Goal: Task Accomplishment & Management: Manage account settings

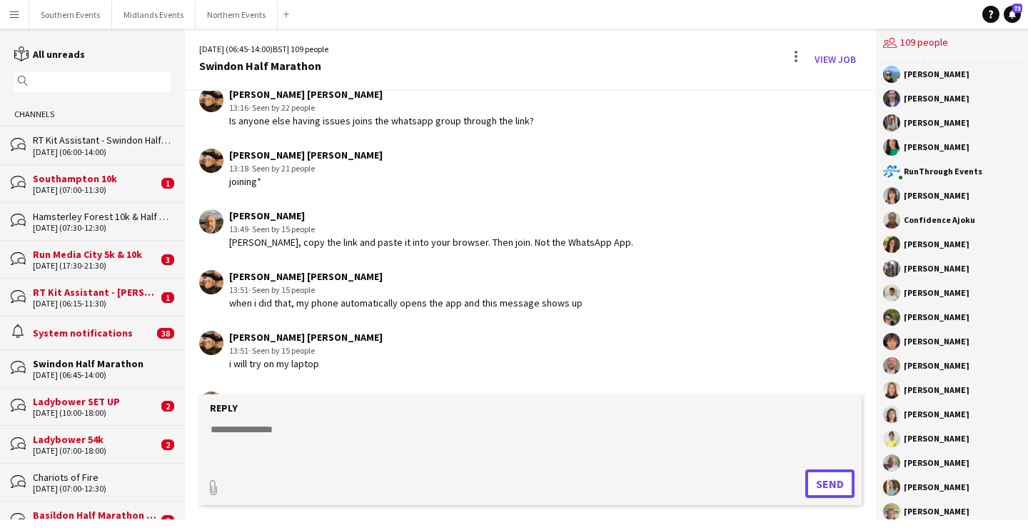
scroll to position [2947, 0]
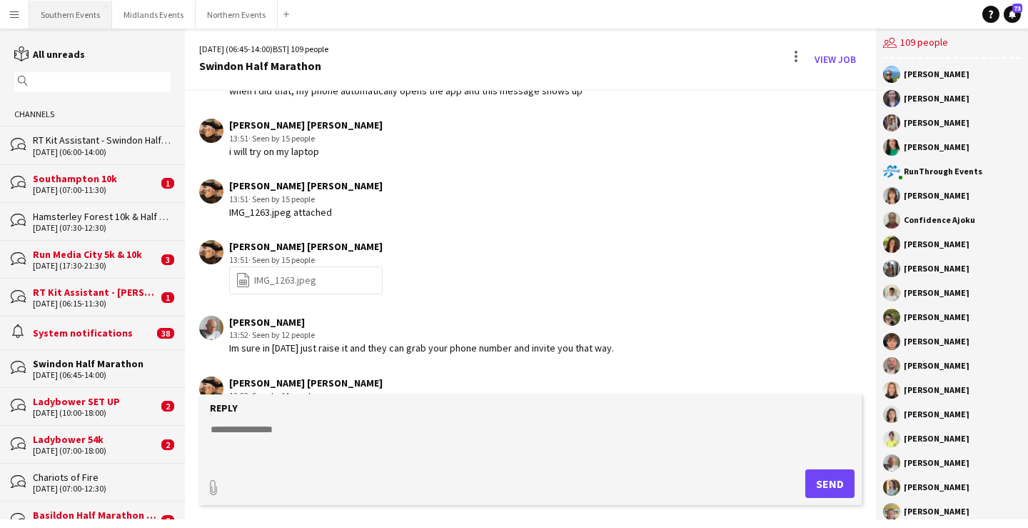
click at [92, 9] on button "Southern Events Close" at bounding box center [70, 15] width 83 height 28
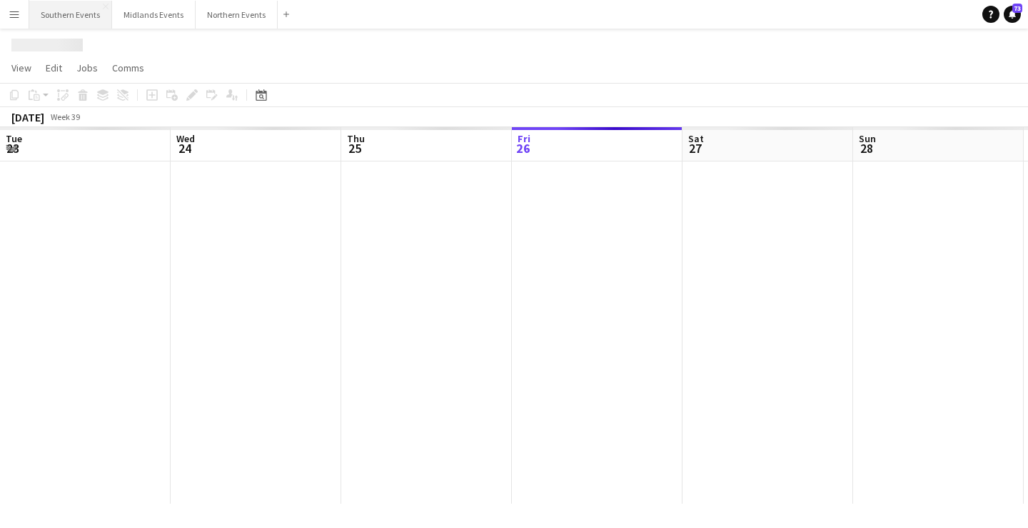
scroll to position [0, 341]
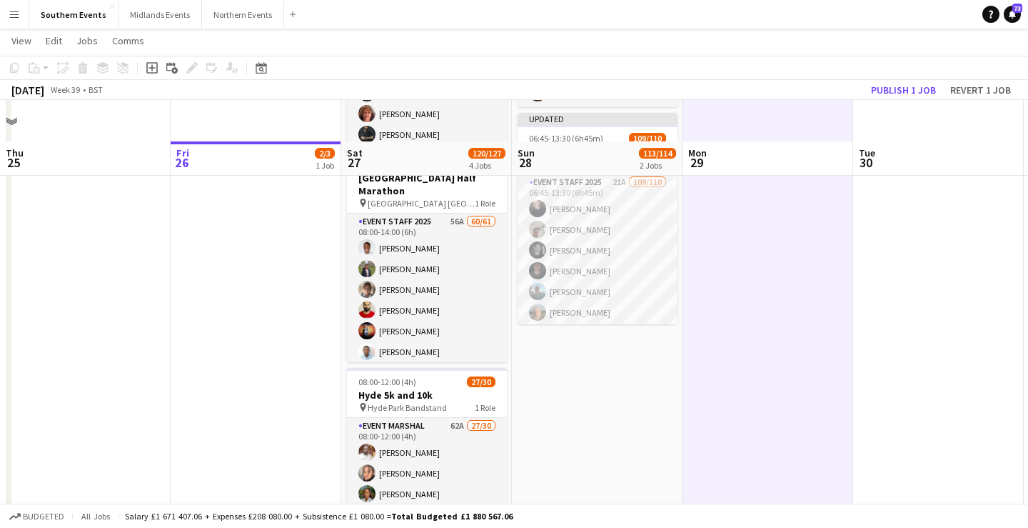
scroll to position [273, 0]
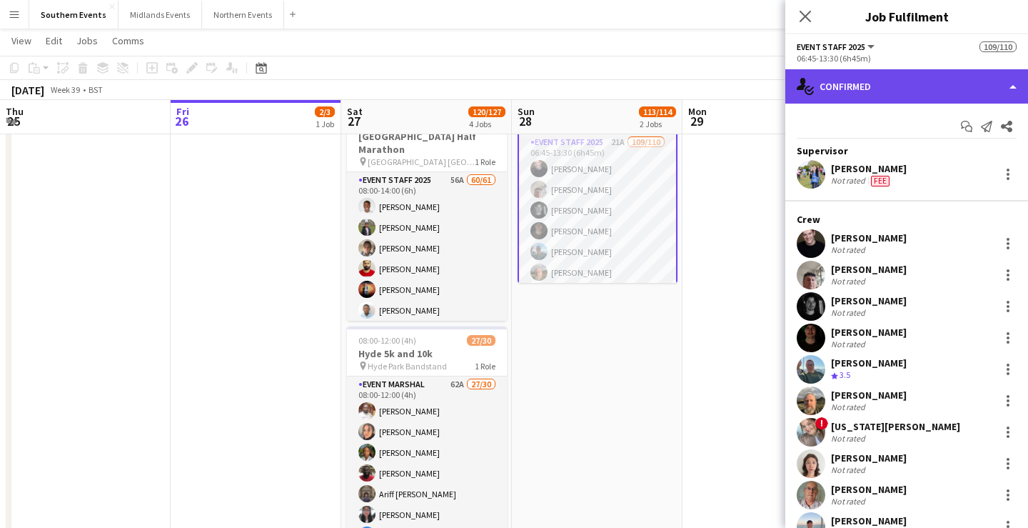
click at [905, 83] on div "single-neutral-actions-check-2 Confirmed" at bounding box center [906, 86] width 243 height 34
click at [880, 84] on div "single-neutral-actions-check-2 Confirmed" at bounding box center [906, 86] width 243 height 34
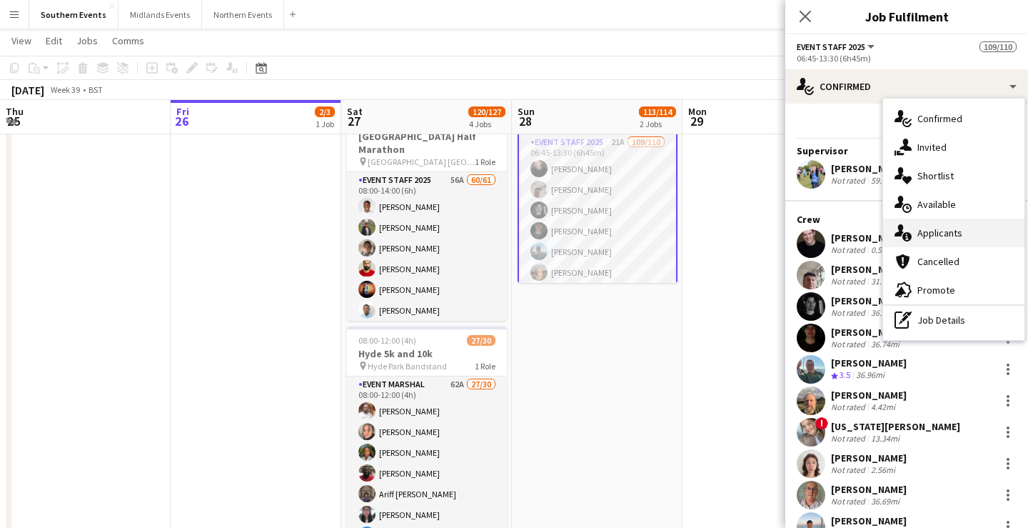
click at [939, 233] on span "Applicants" at bounding box center [939, 232] width 45 height 13
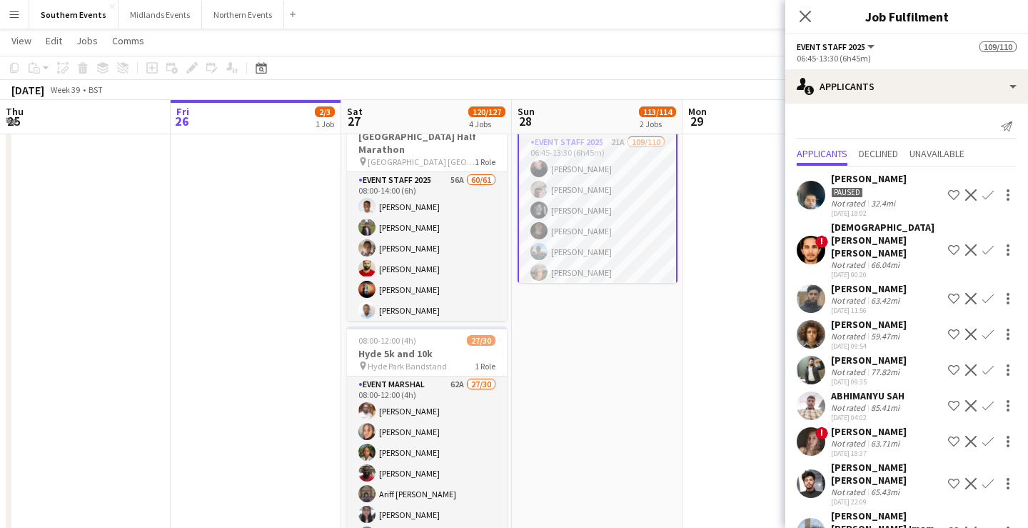
scroll to position [337, 0]
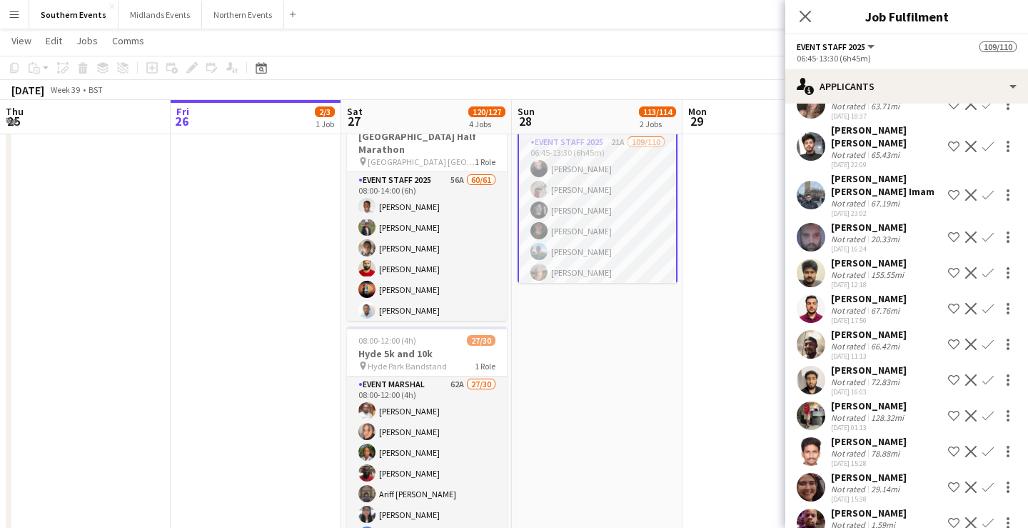
click at [704, 49] on app-page-menu "View Day view expanded Day view collapsed Month view Date picker Jump to today …" at bounding box center [514, 42] width 1028 height 27
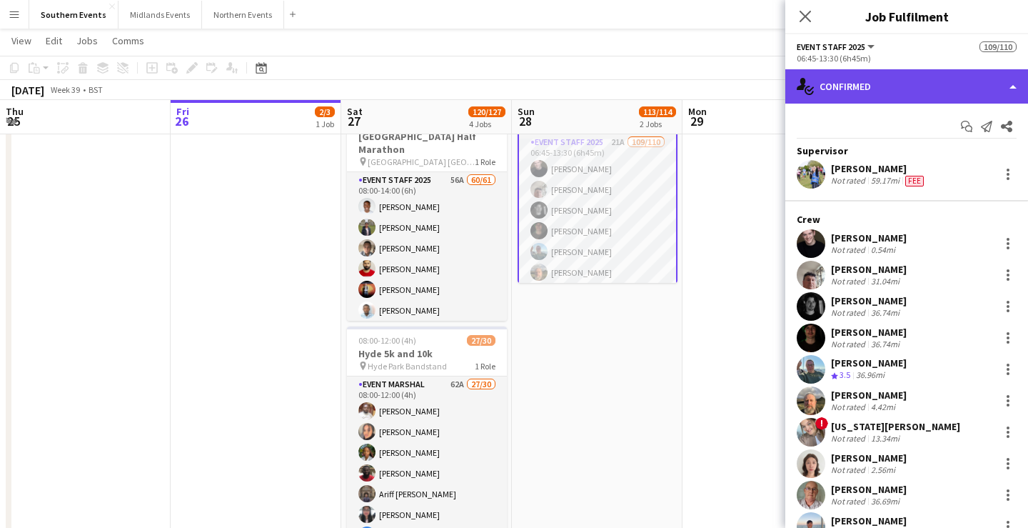
click at [915, 88] on div "single-neutral-actions-check-2 Confirmed" at bounding box center [906, 86] width 243 height 34
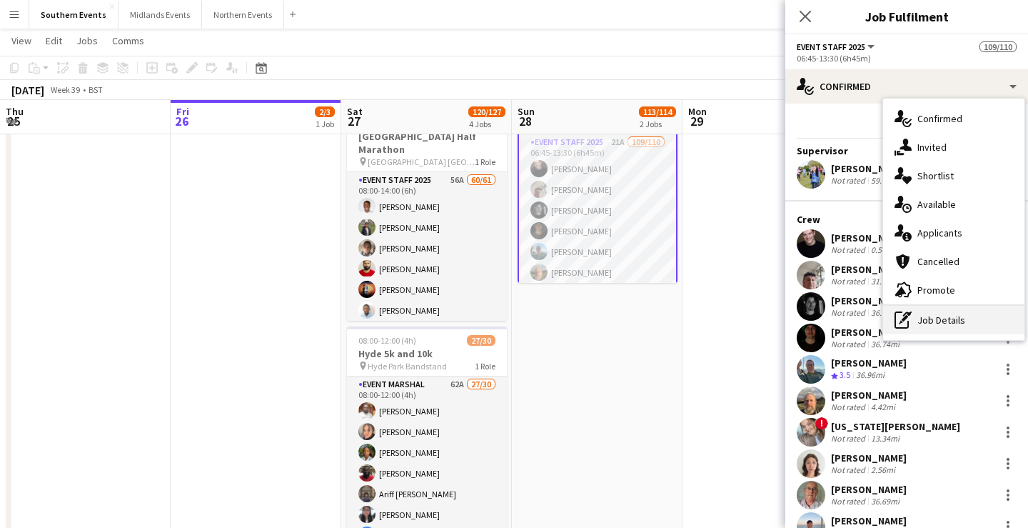
click at [949, 318] on div "pen-write Job Details" at bounding box center [953, 320] width 141 height 29
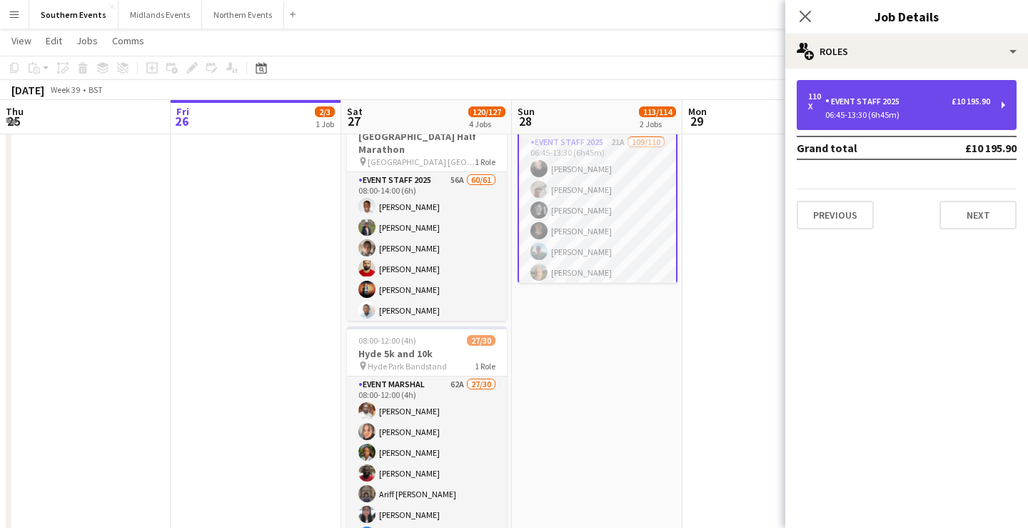
click at [966, 114] on div "06:45-13:30 (6h45m)" at bounding box center [899, 114] width 182 height 7
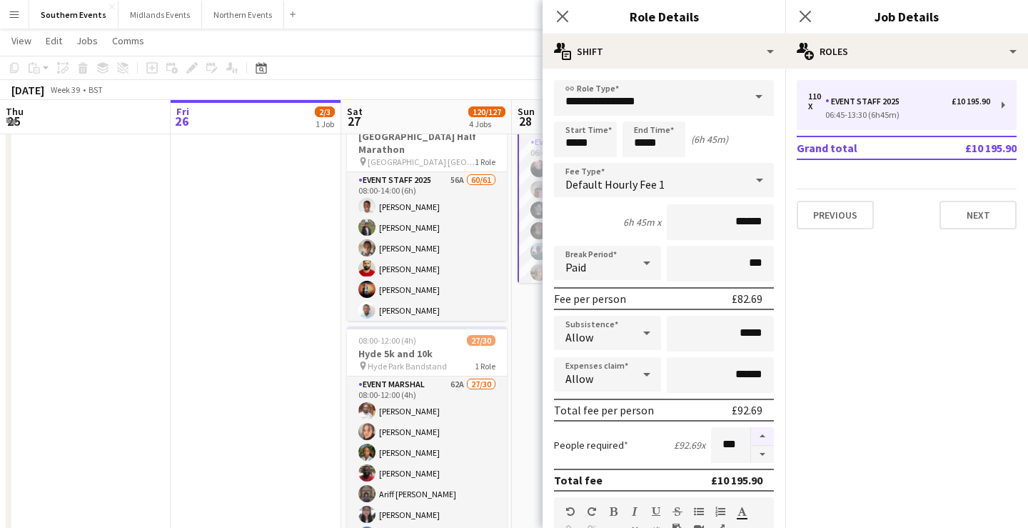
click at [759, 435] on button "button" at bounding box center [762, 436] width 23 height 19
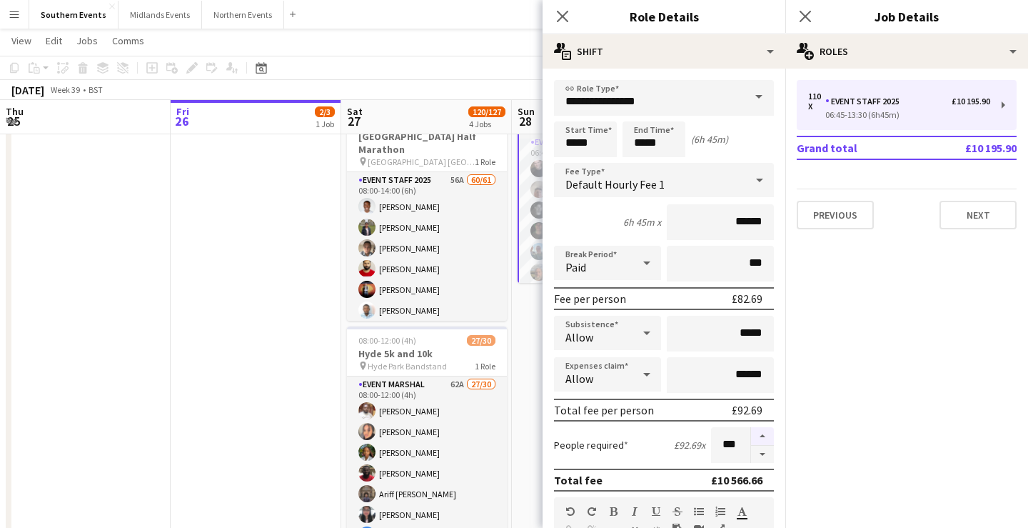
click at [759, 435] on button "button" at bounding box center [762, 436] width 23 height 19
type input "***"
click at [501, 41] on app-page-menu "View Day view expanded Day view collapsed Month view Date picker Jump to today …" at bounding box center [514, 42] width 1028 height 27
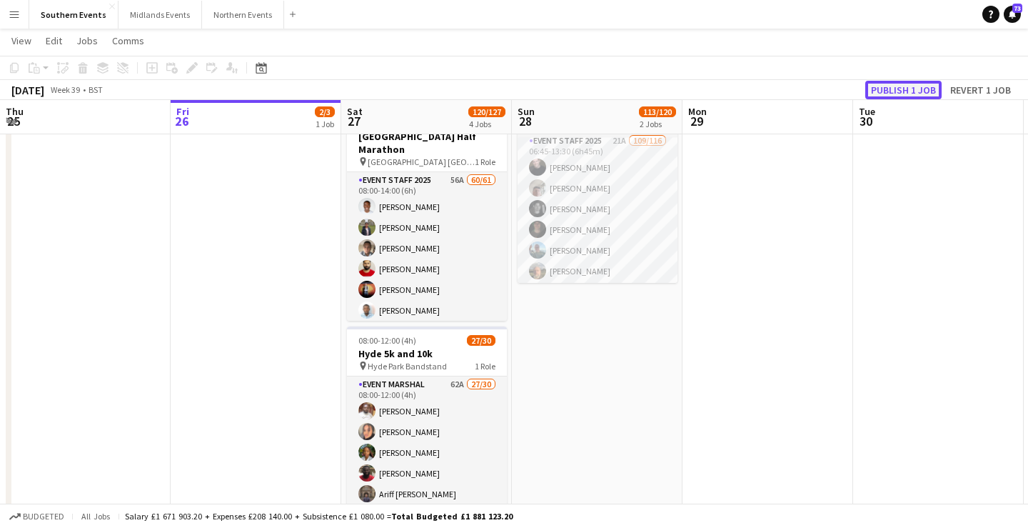
click at [892, 88] on button "Publish 1 job" at bounding box center [903, 90] width 76 height 19
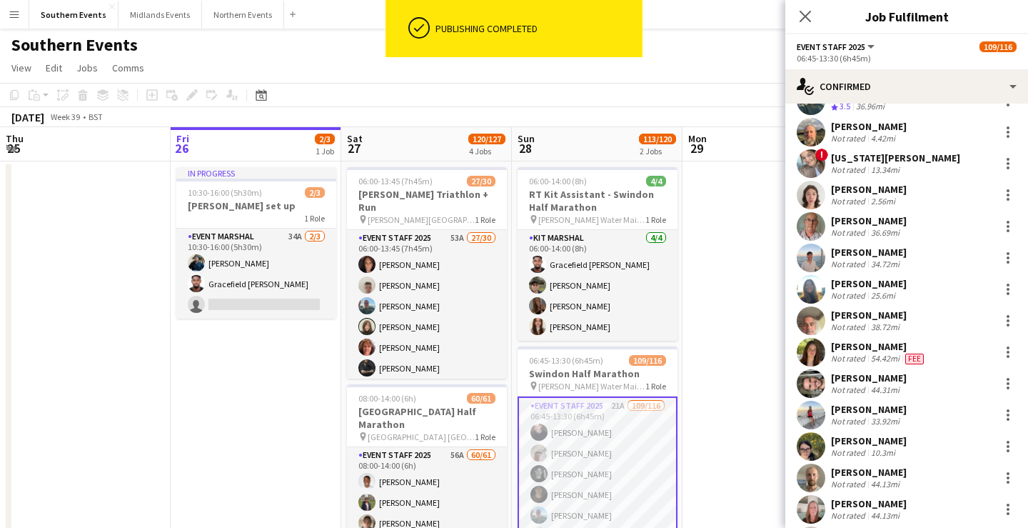
scroll to position [0, 0]
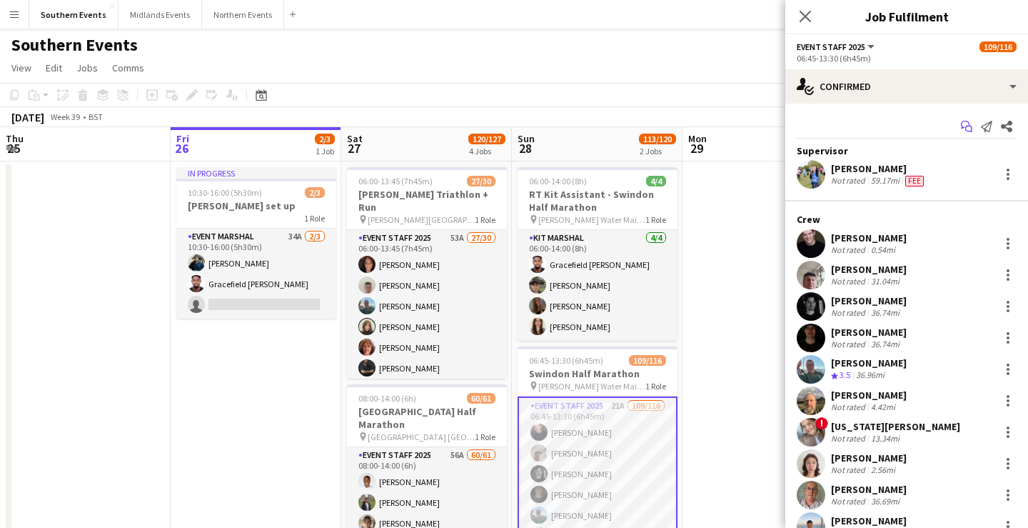
click at [970, 126] on icon at bounding box center [968, 129] width 7 height 7
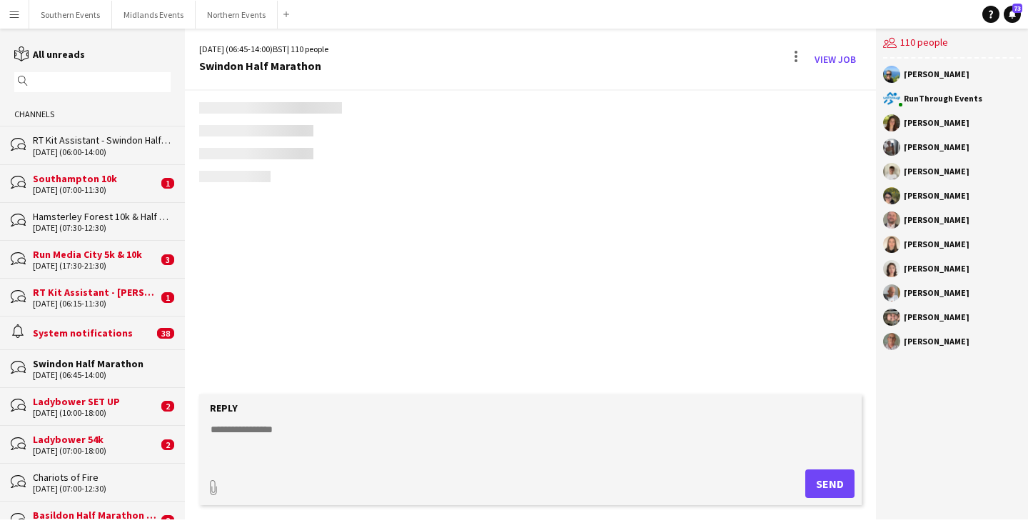
scroll to position [1943, 0]
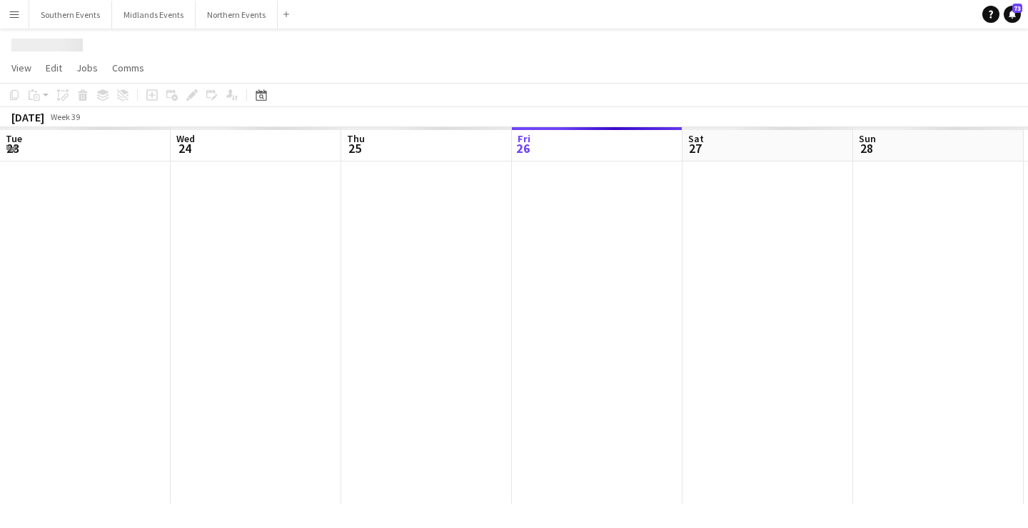
scroll to position [0, 341]
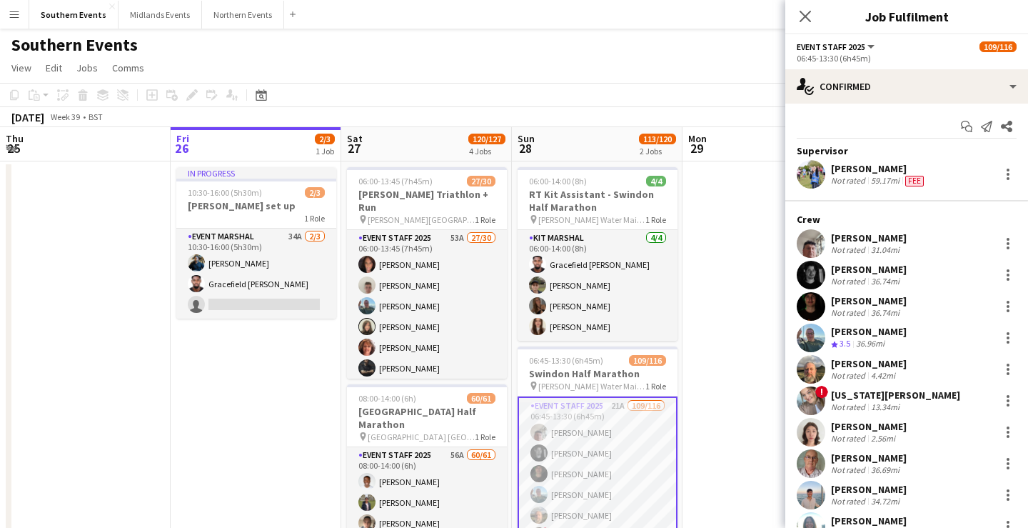
scroll to position [22, 0]
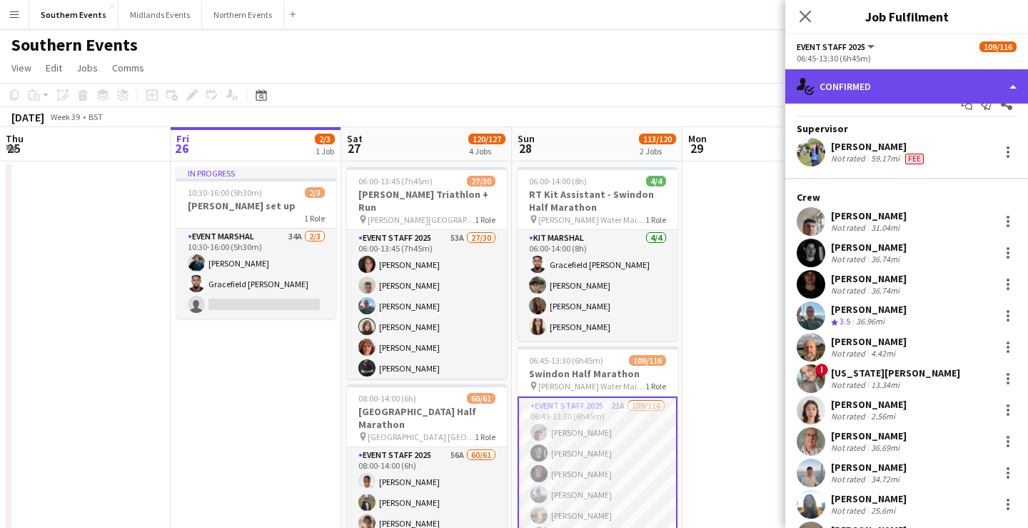
click at [897, 89] on div "single-neutral-actions-check-2 Confirmed" at bounding box center [906, 86] width 243 height 34
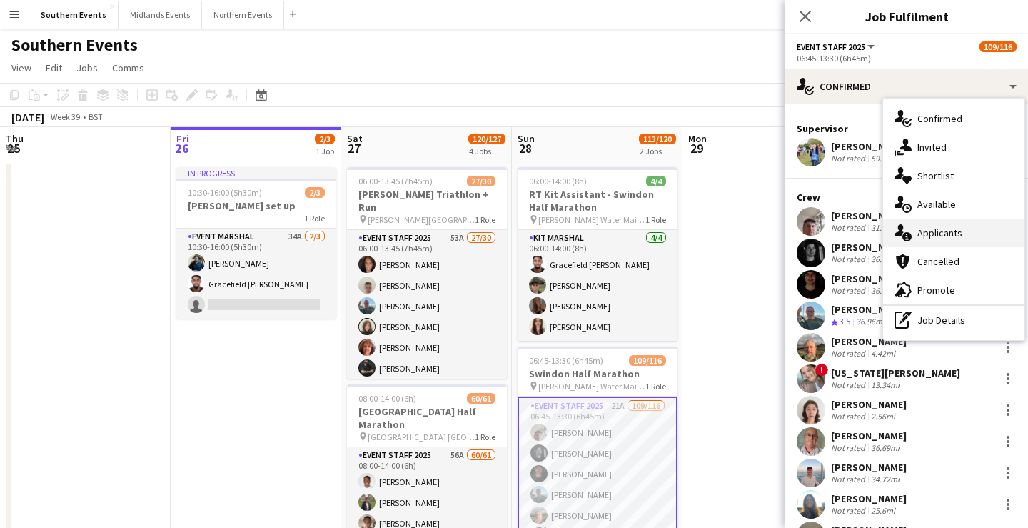
click at [937, 234] on span "Applicants" at bounding box center [939, 232] width 45 height 13
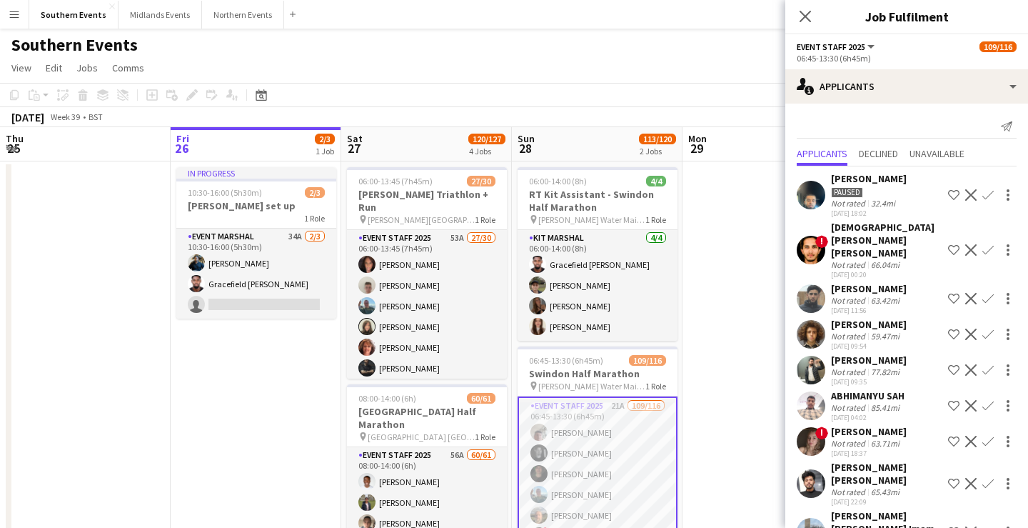
scroll to position [337, 0]
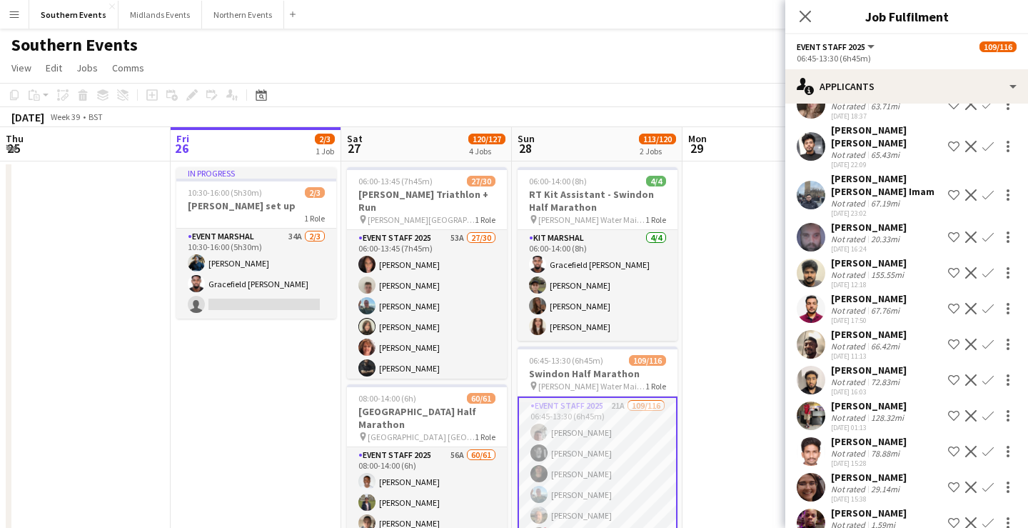
click at [987, 481] on app-icon "Confirm" at bounding box center [987, 486] width 11 height 11
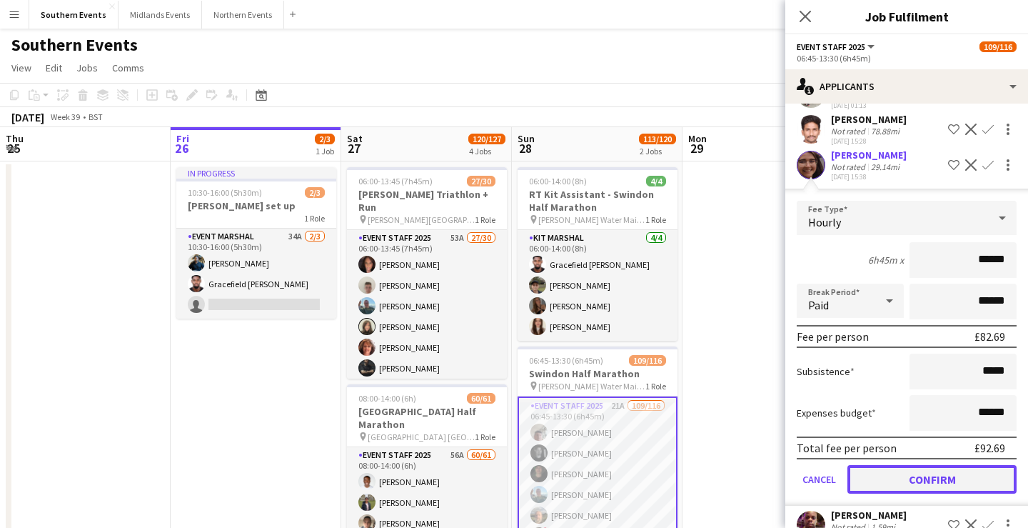
click at [967, 465] on button "Confirm" at bounding box center [931, 479] width 169 height 29
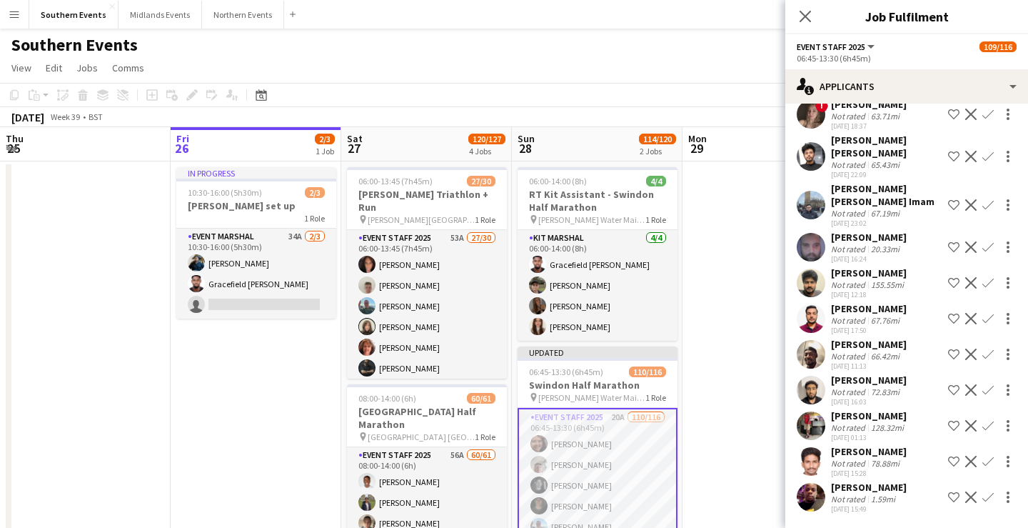
scroll to position [301, 0]
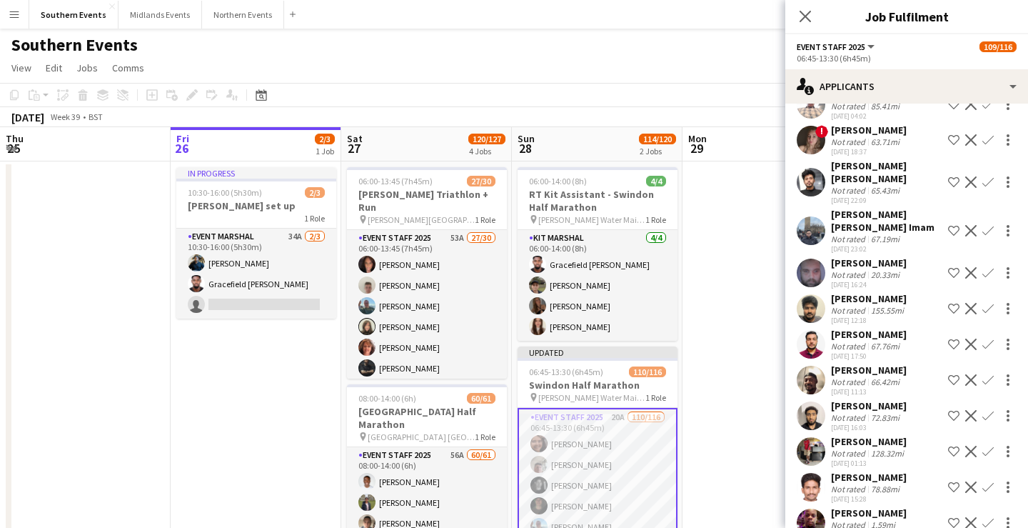
click at [988, 517] on app-icon "Confirm" at bounding box center [987, 522] width 11 height 11
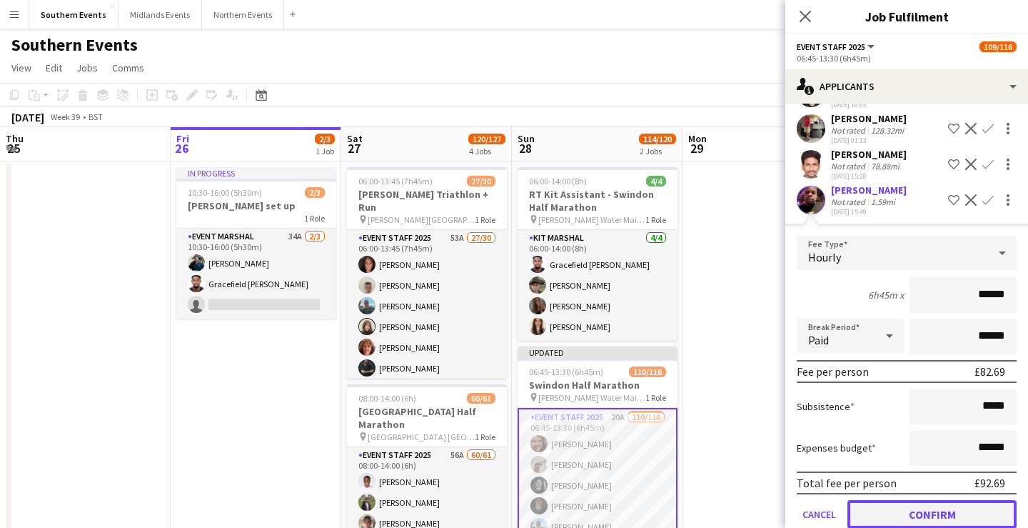
click at [944, 500] on button "Confirm" at bounding box center [931, 514] width 169 height 29
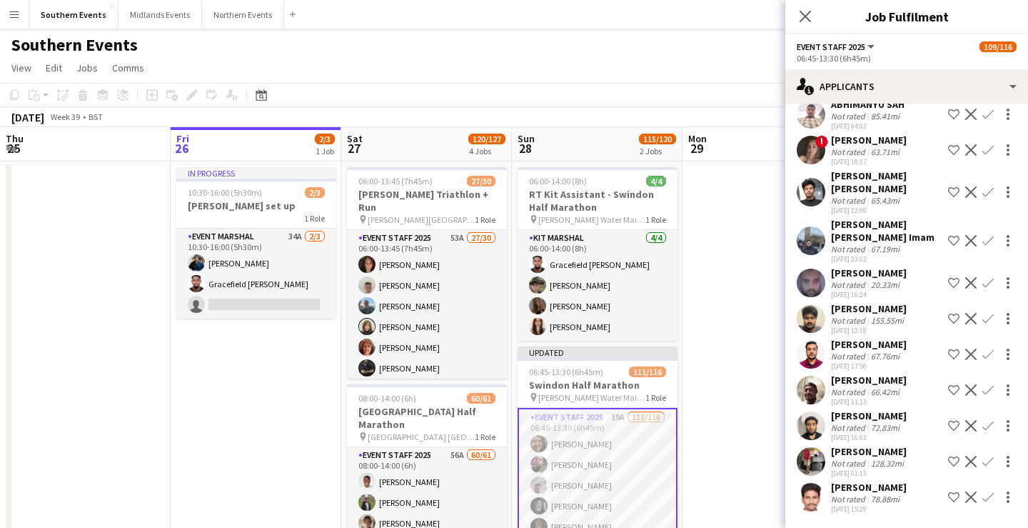
scroll to position [266, 0]
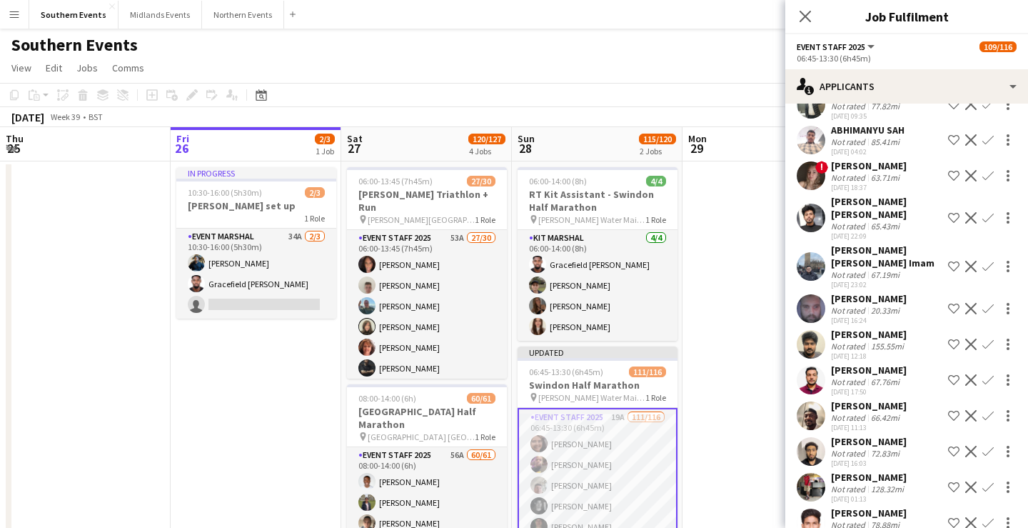
click at [672, 50] on div "Southern Events" at bounding box center [514, 42] width 1028 height 27
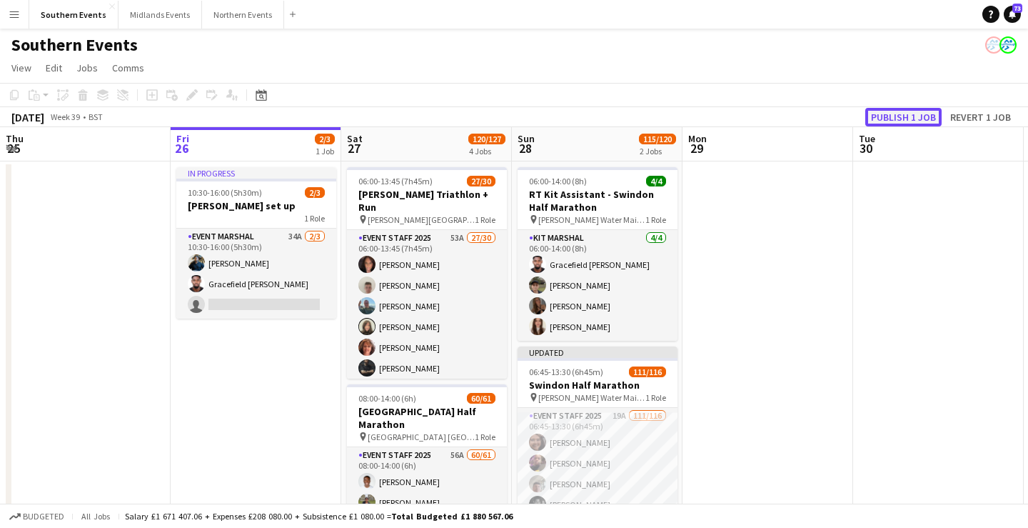
click at [887, 112] on button "Publish 1 job" at bounding box center [903, 117] width 76 height 19
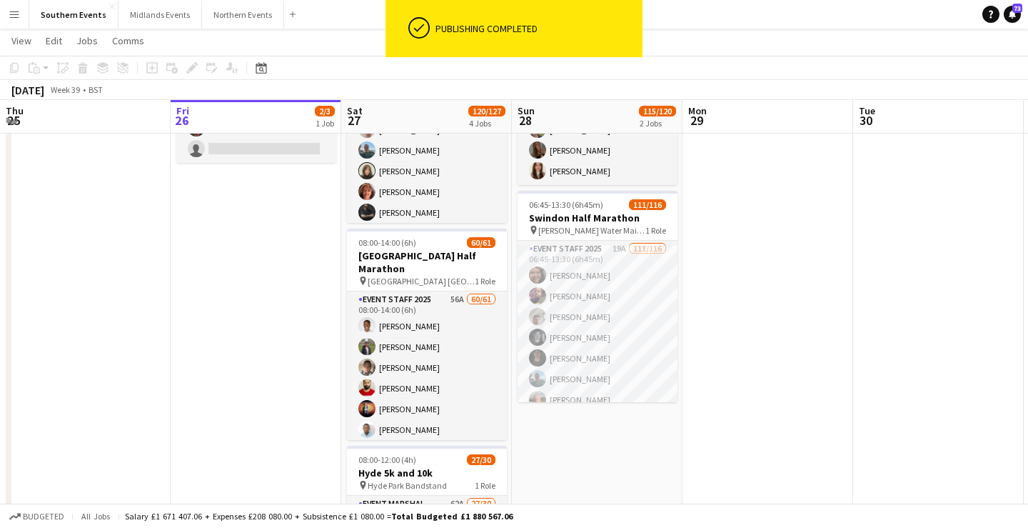
scroll to position [156, 0]
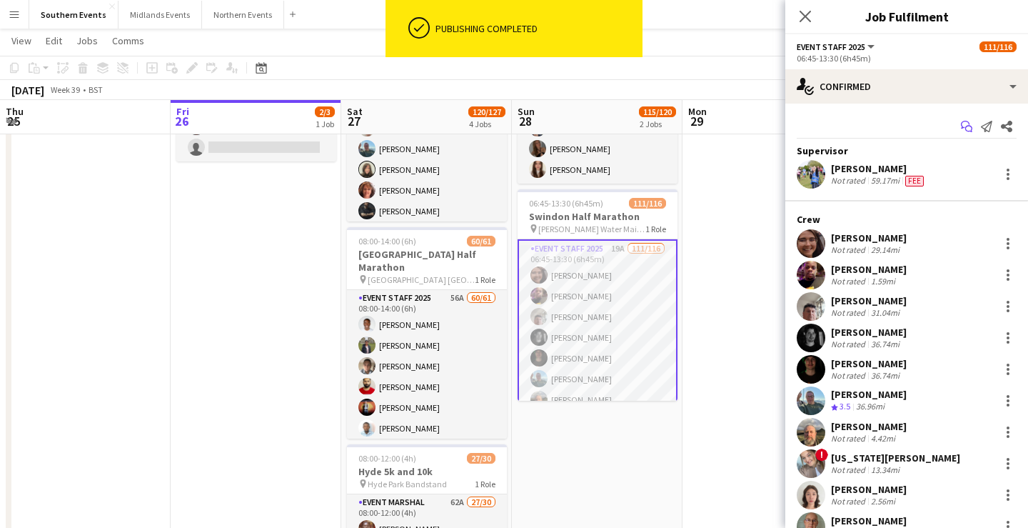
click at [966, 131] on icon "Start chat" at bounding box center [966, 126] width 11 height 11
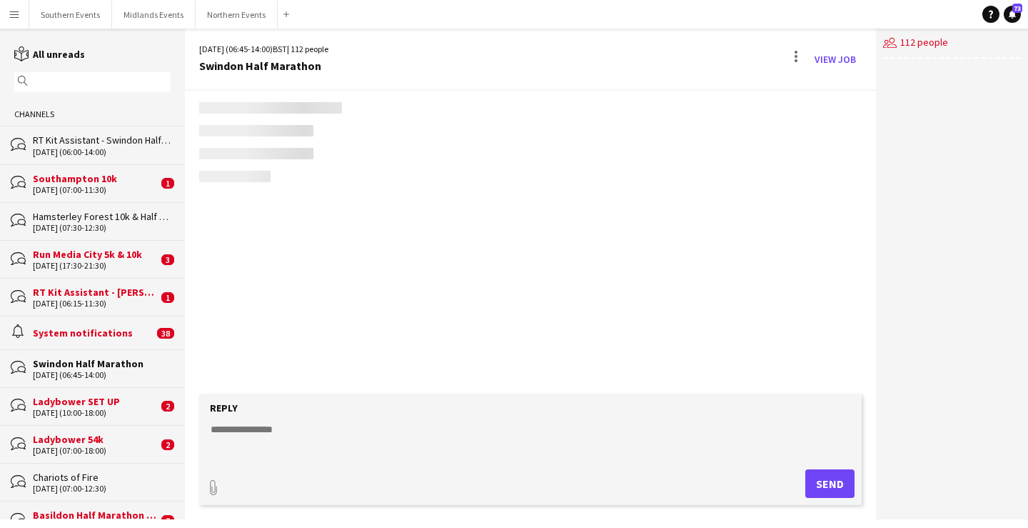
scroll to position [1956, 0]
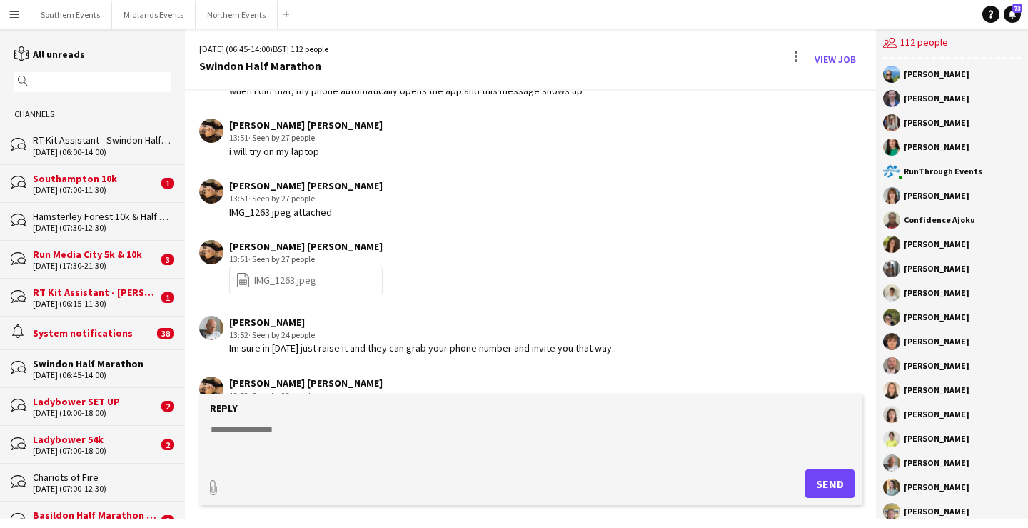
click at [557, 446] on textarea at bounding box center [533, 440] width 648 height 37
paste textarea "**********"
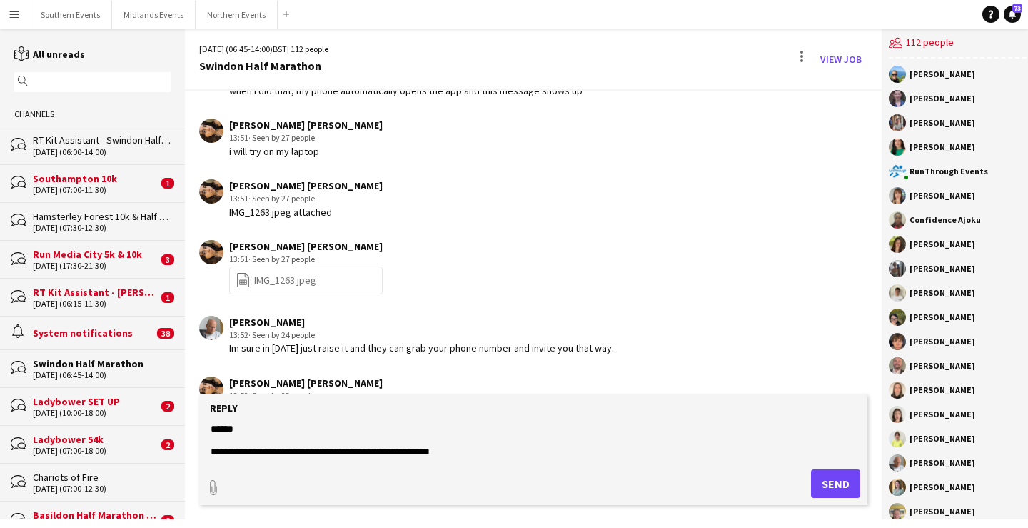
scroll to position [114, 0]
click at [550, 458] on textarea "**********" at bounding box center [533, 440] width 648 height 37
type textarea "**********"
click at [828, 485] on button "Send" at bounding box center [835, 483] width 49 height 29
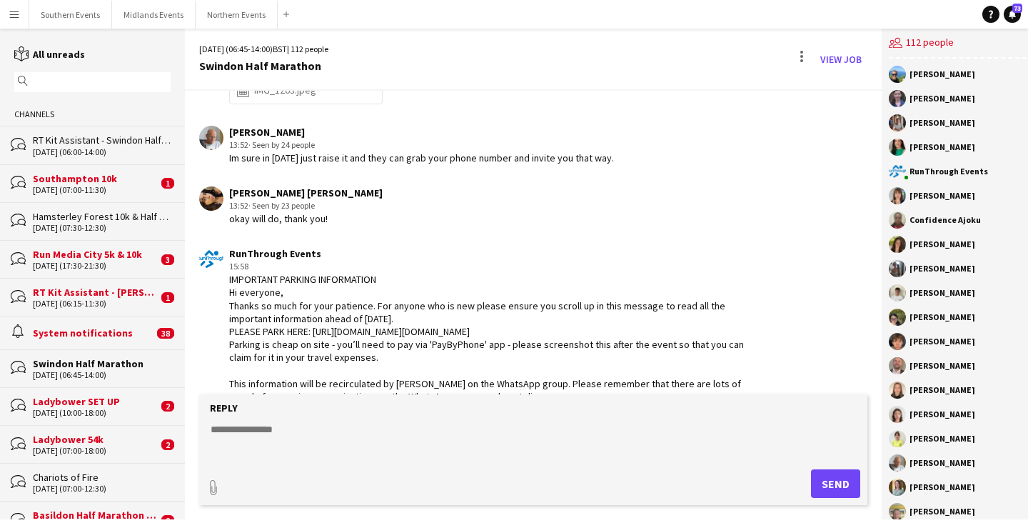
scroll to position [2159, 0]
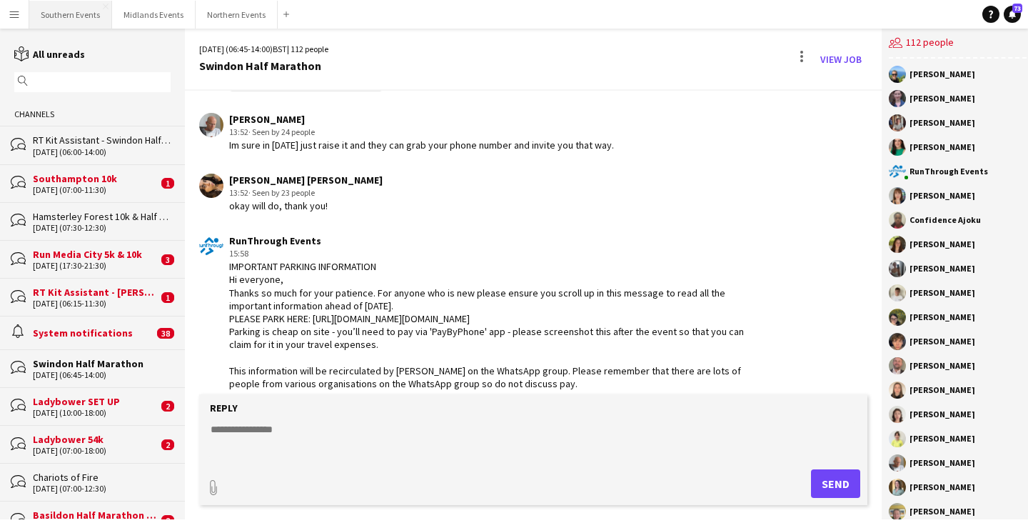
click at [69, 11] on button "Southern Events Close" at bounding box center [70, 15] width 83 height 28
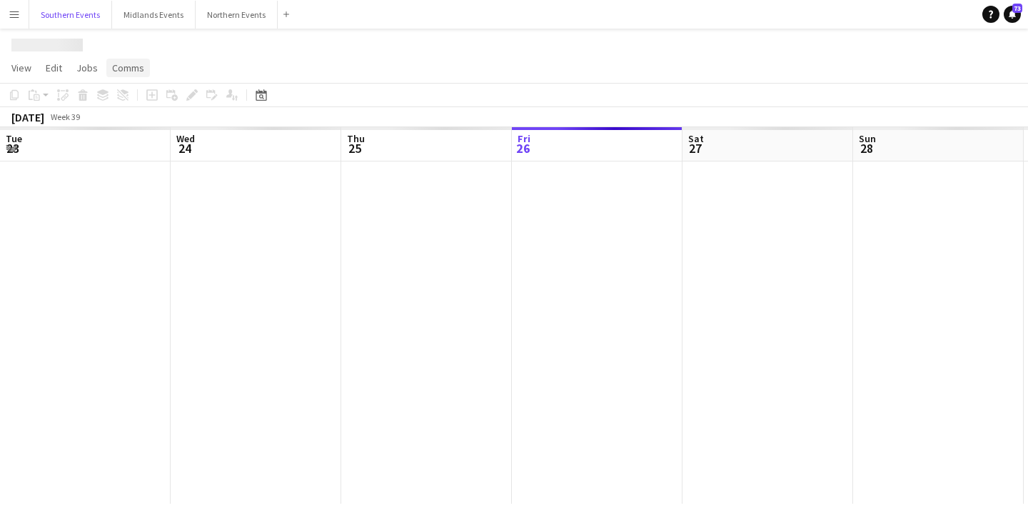
scroll to position [0, 341]
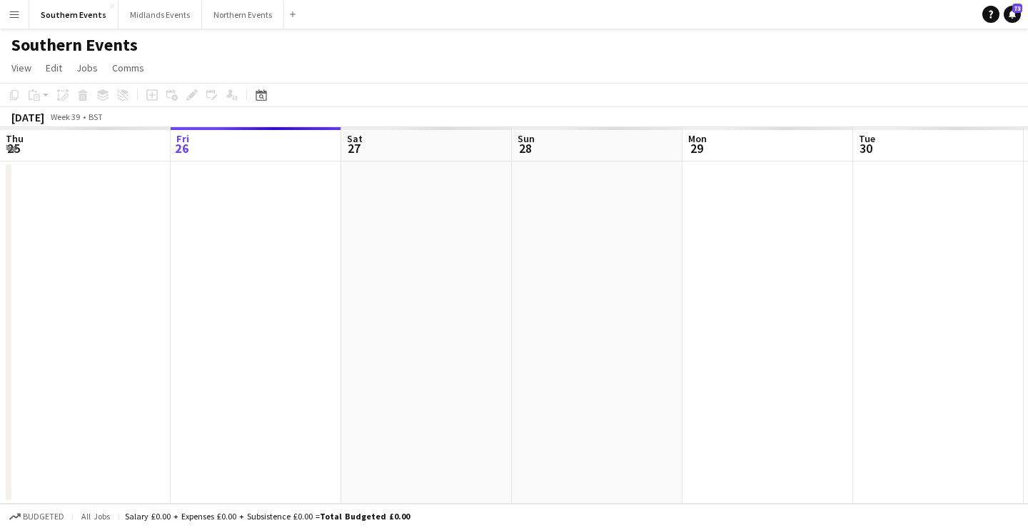
click at [16, 12] on app-icon "Menu" at bounding box center [14, 14] width 11 height 11
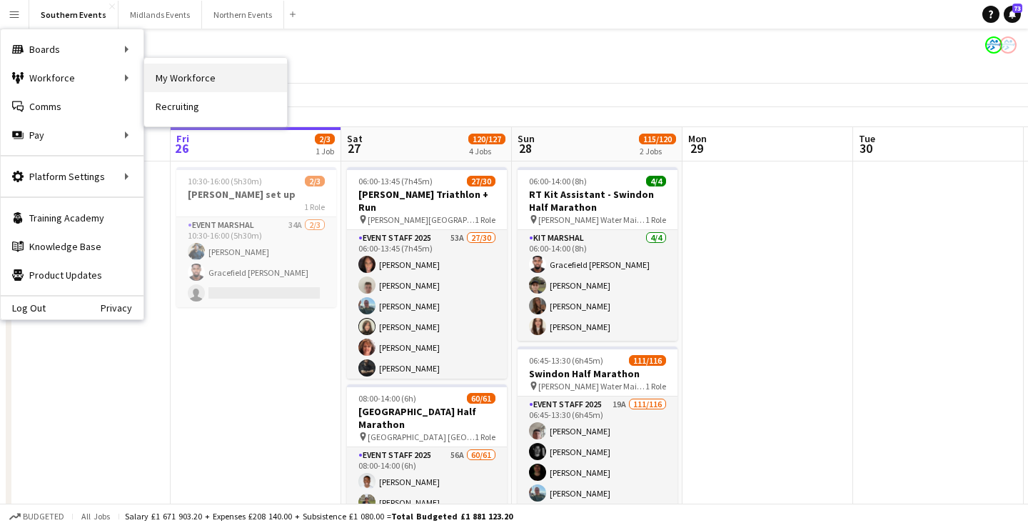
click at [203, 76] on link "My Workforce" at bounding box center [215, 78] width 143 height 29
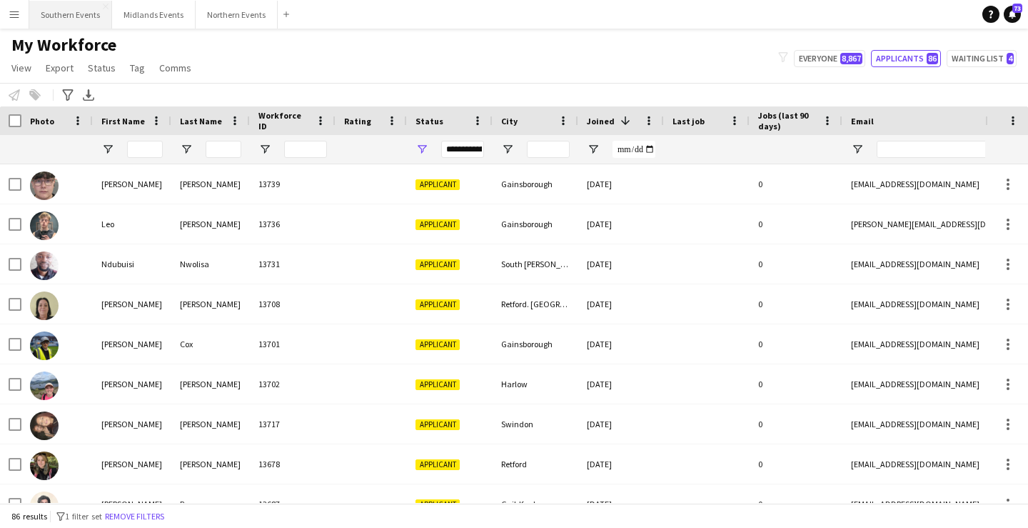
click at [57, 4] on button "Southern Events Close" at bounding box center [70, 15] width 83 height 28
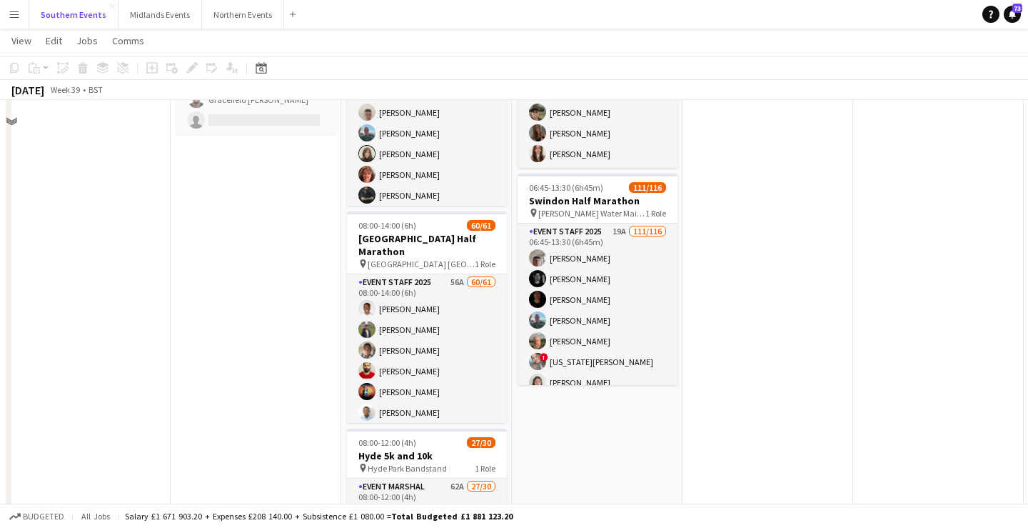
scroll to position [210, 0]
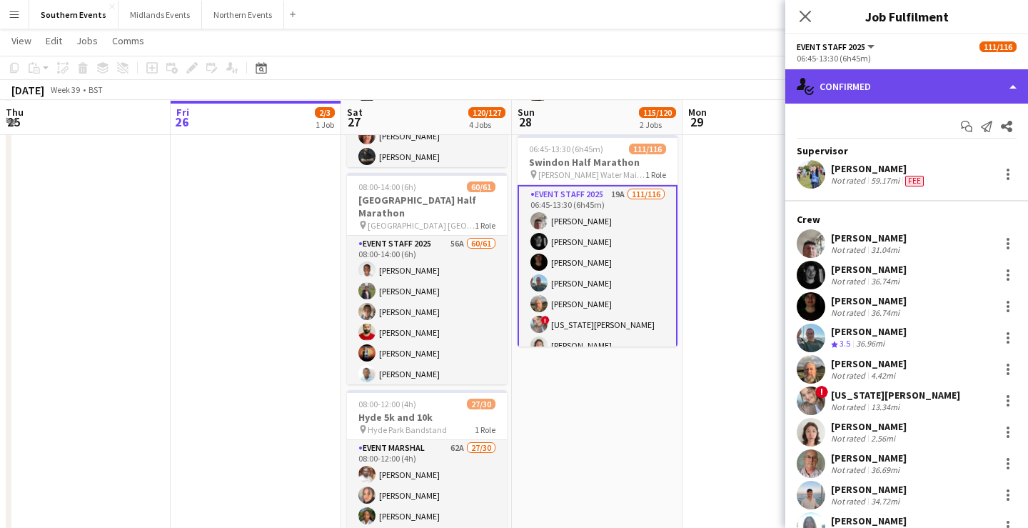
click at [864, 89] on div "single-neutral-actions-check-2 Confirmed" at bounding box center [906, 86] width 243 height 34
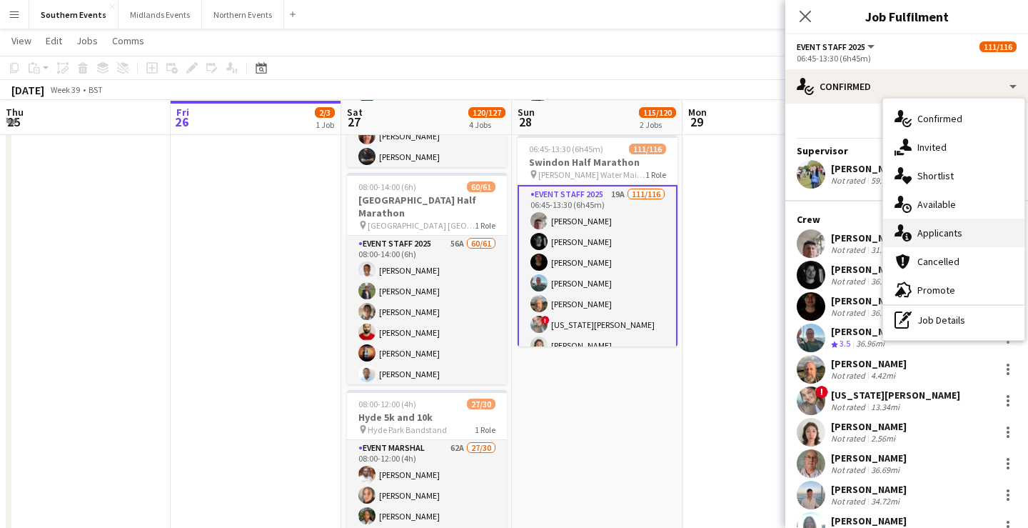
click at [940, 237] on span "Applicants" at bounding box center [939, 232] width 45 height 13
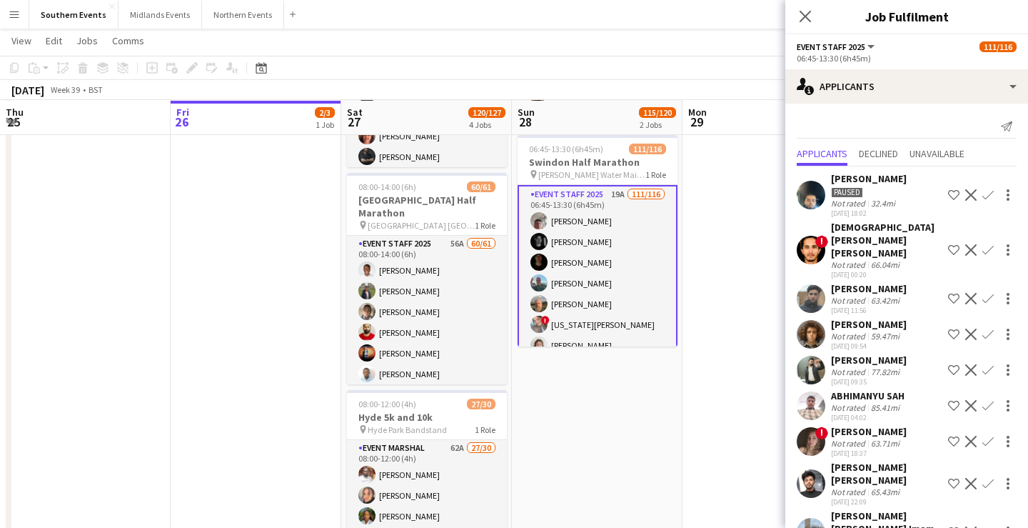
scroll to position [266, 0]
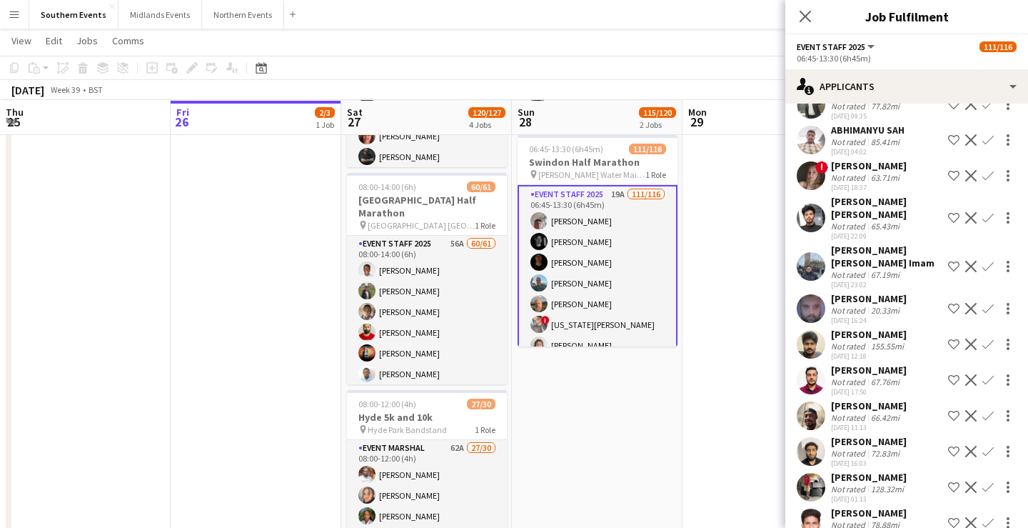
click at [754, 21] on app-navbar "Menu Boards Boards Boards All jobs Status Workforce Workforce My Workforce Recr…" at bounding box center [514, 14] width 1028 height 29
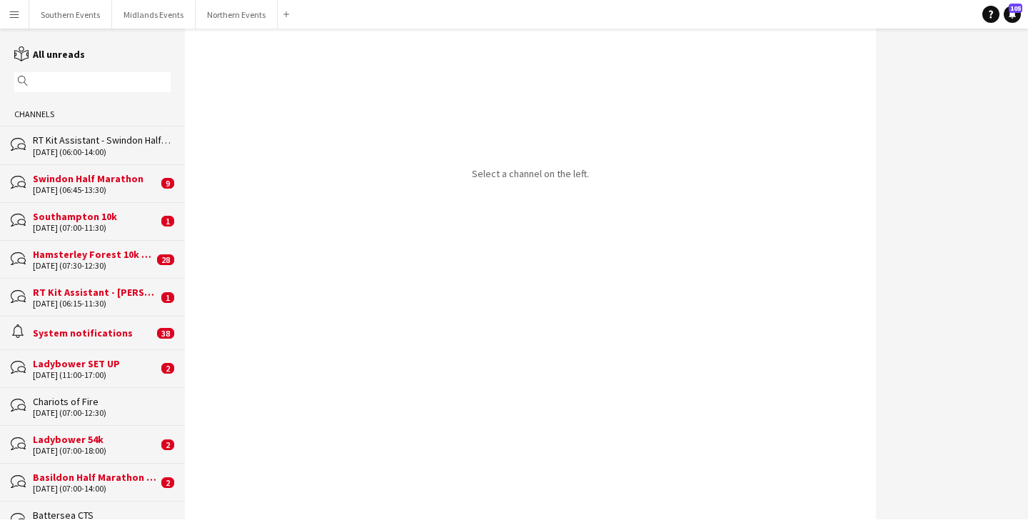
click at [14, 22] on button "Menu" at bounding box center [14, 14] width 29 height 29
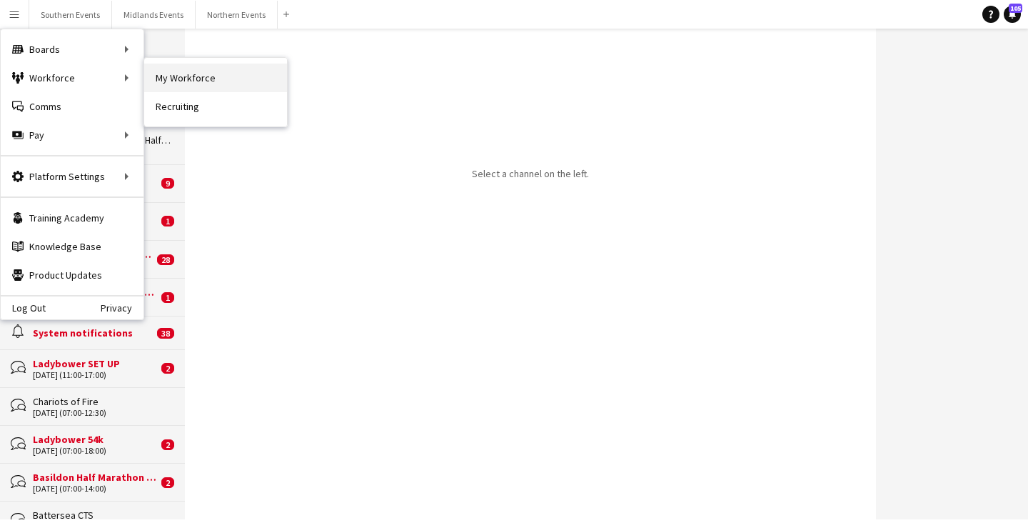
click at [191, 85] on link "My Workforce" at bounding box center [215, 78] width 143 height 29
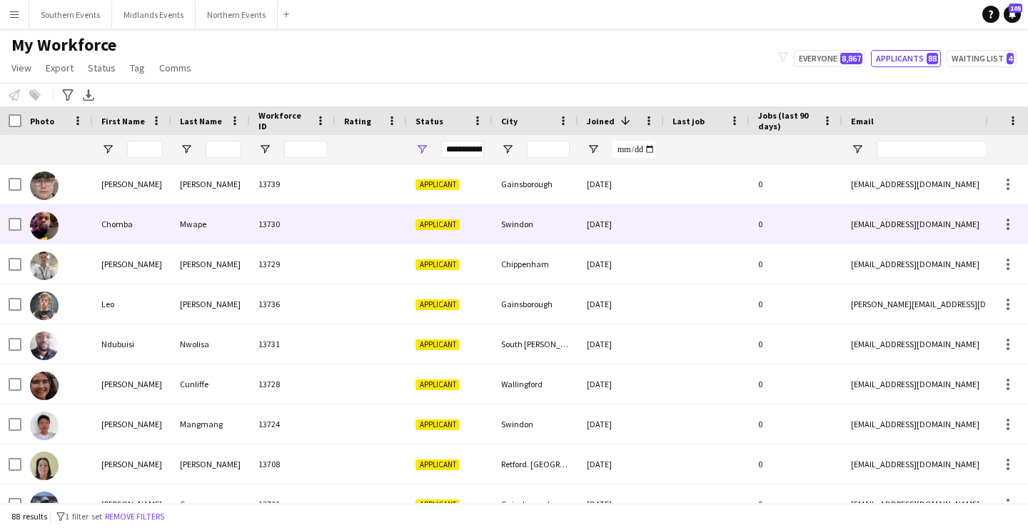
click at [537, 219] on div "Swindon" at bounding box center [536, 223] width 86 height 39
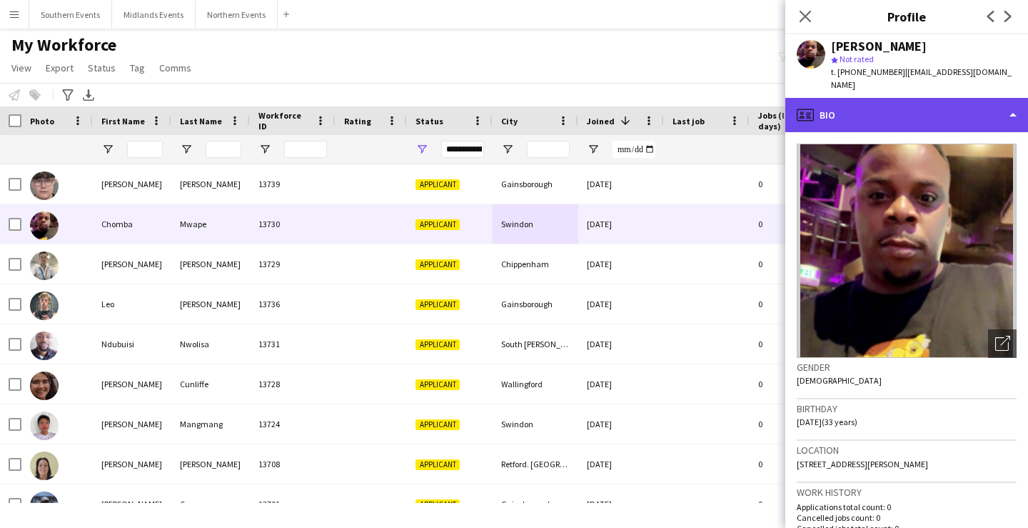
click at [888, 102] on div "profile Bio" at bounding box center [906, 115] width 243 height 34
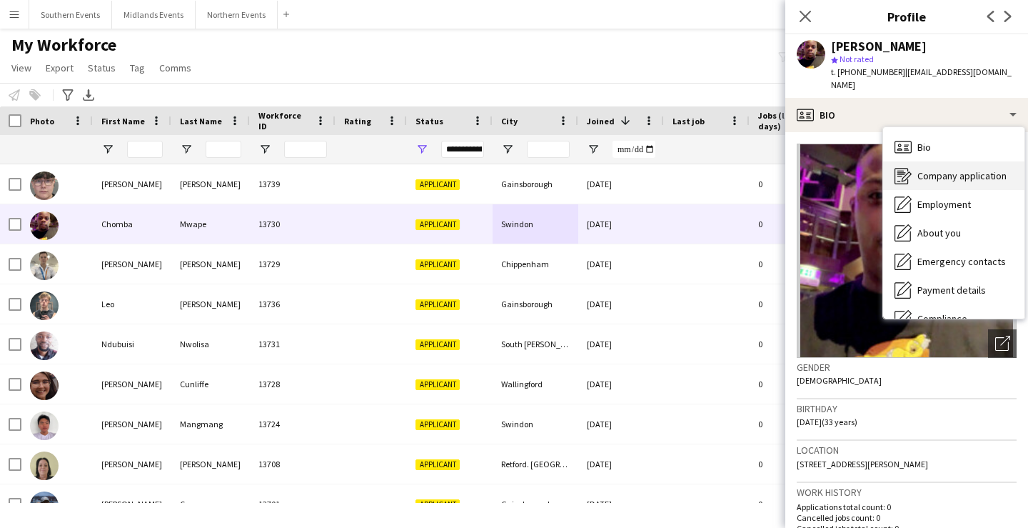
click at [933, 169] on span "Company application" at bounding box center [961, 175] width 89 height 13
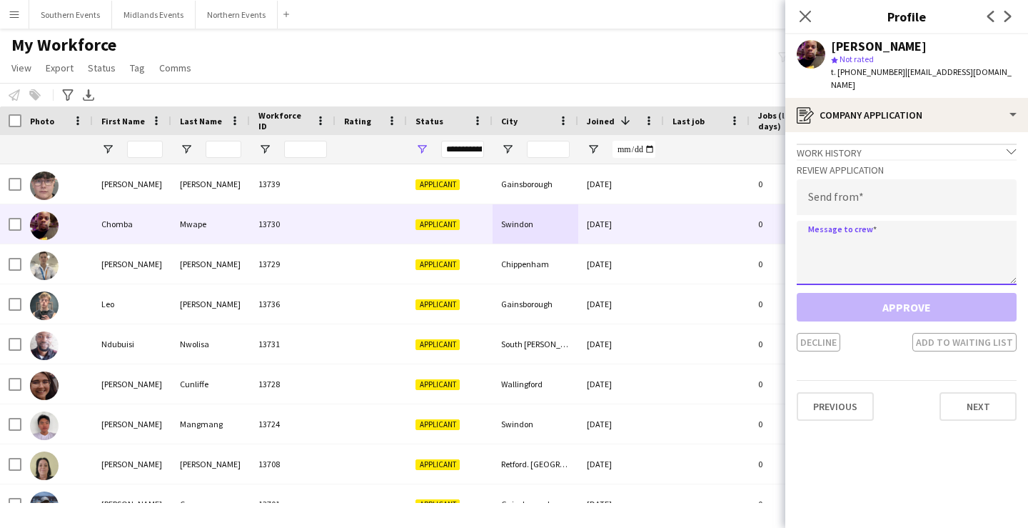
click at [885, 224] on textarea at bounding box center [907, 253] width 220 height 64
paste textarea "**********"
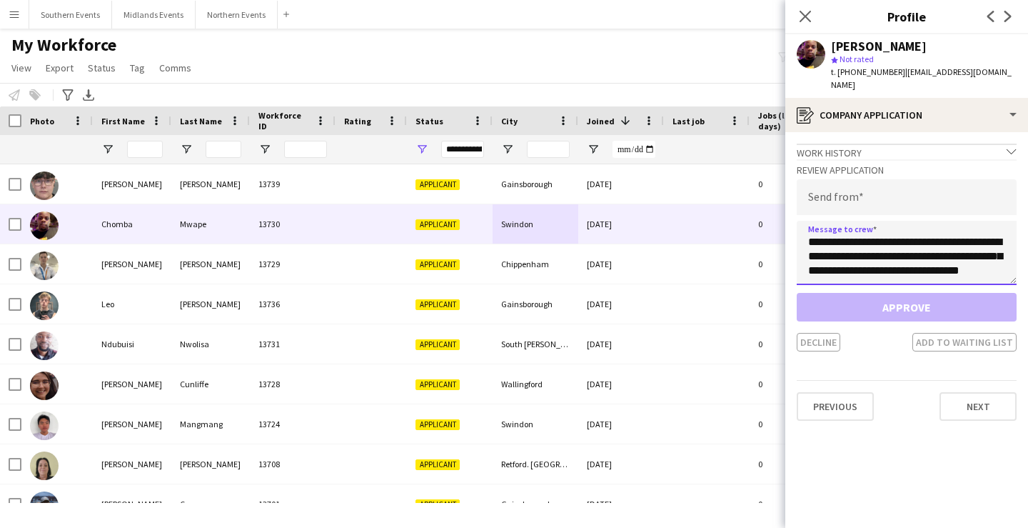
scroll to position [651, 0]
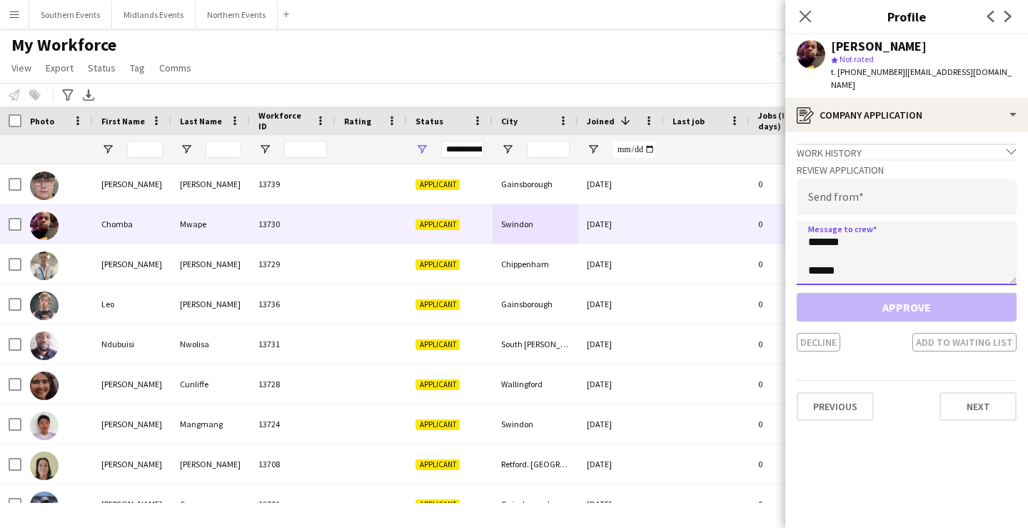
type textarea "**********"
click at [856, 191] on input "email" at bounding box center [907, 197] width 220 height 36
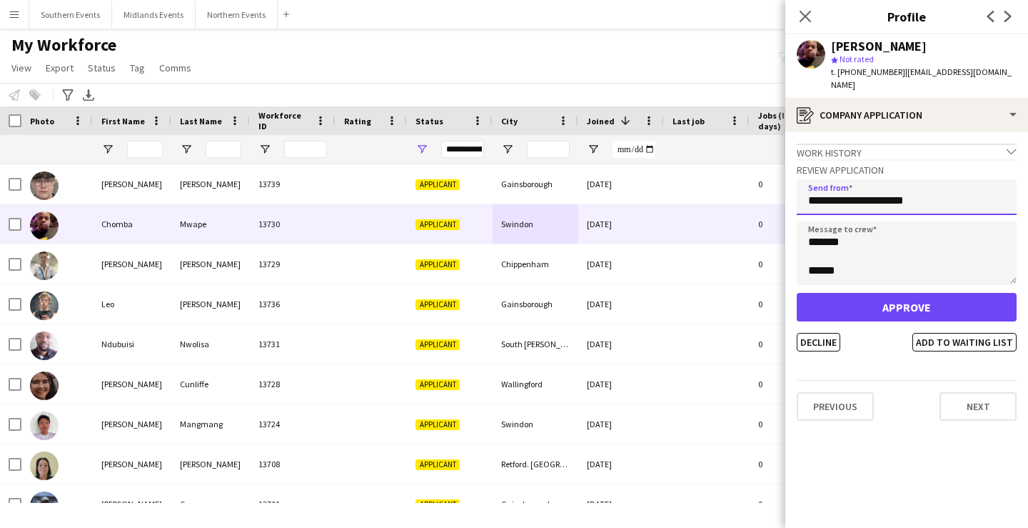
type input "**********"
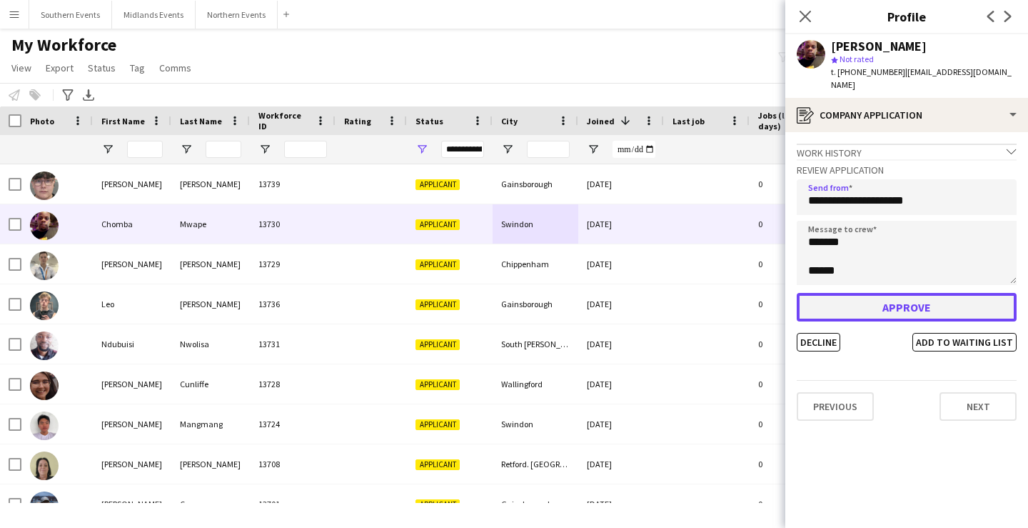
click at [885, 298] on button "Approve" at bounding box center [907, 307] width 220 height 29
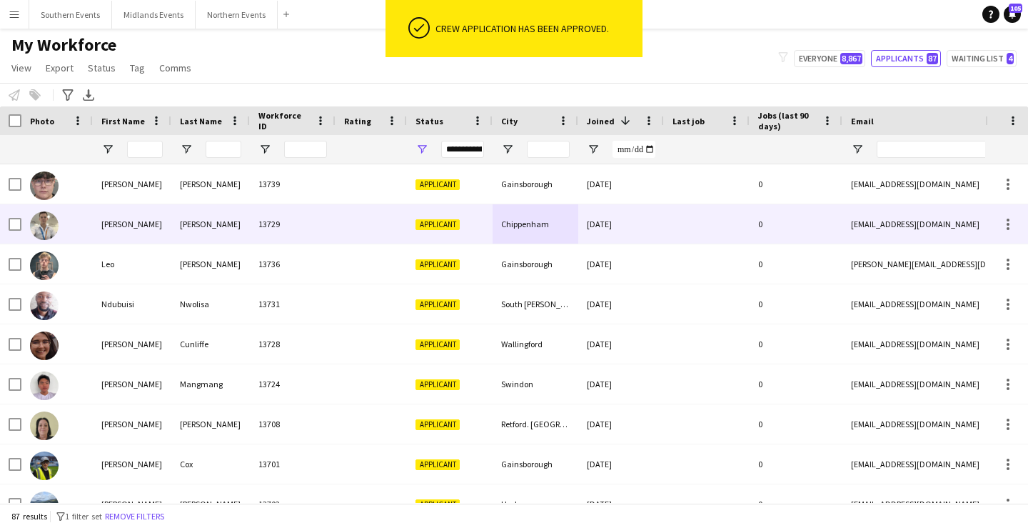
click at [539, 230] on div "Chippenham" at bounding box center [536, 223] width 86 height 39
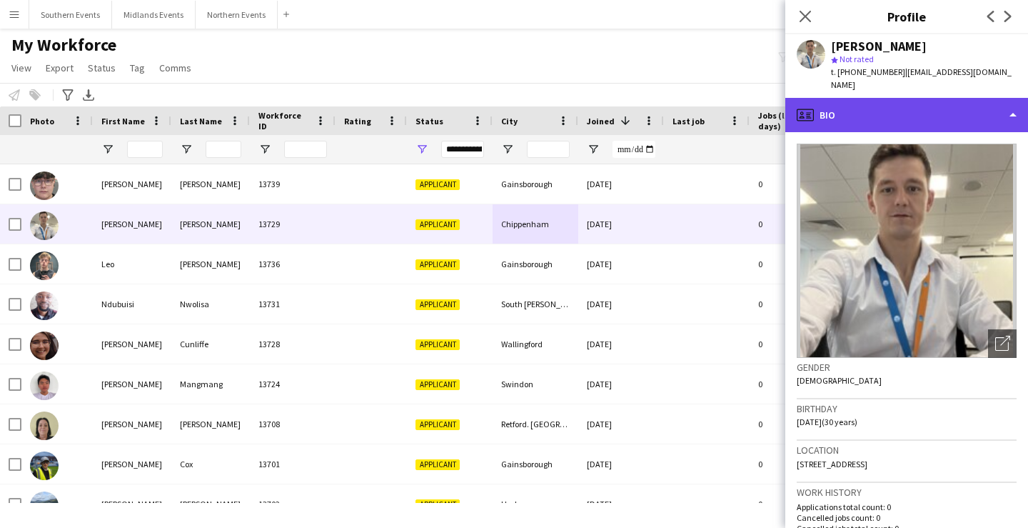
click at [892, 109] on div "profile Bio" at bounding box center [906, 115] width 243 height 34
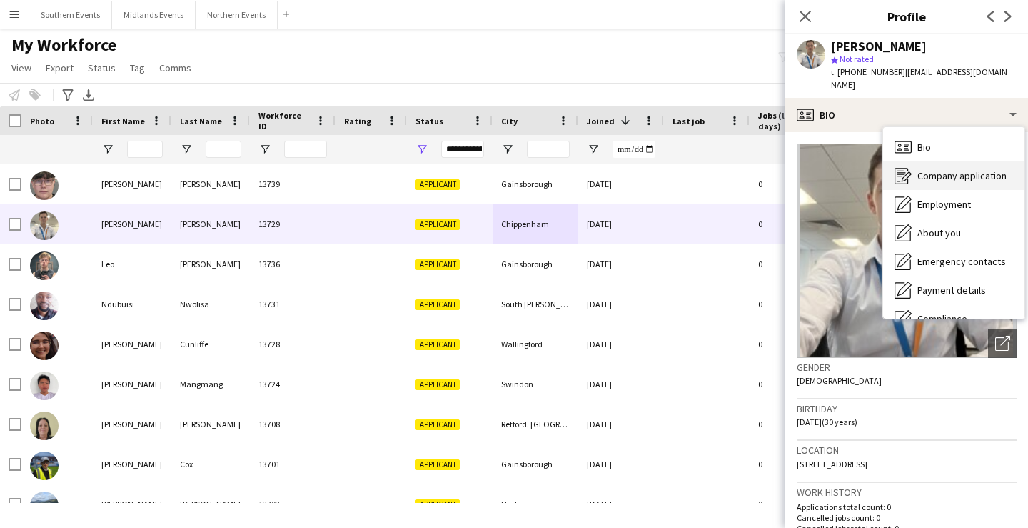
click at [969, 169] on span "Company application" at bounding box center [961, 175] width 89 height 13
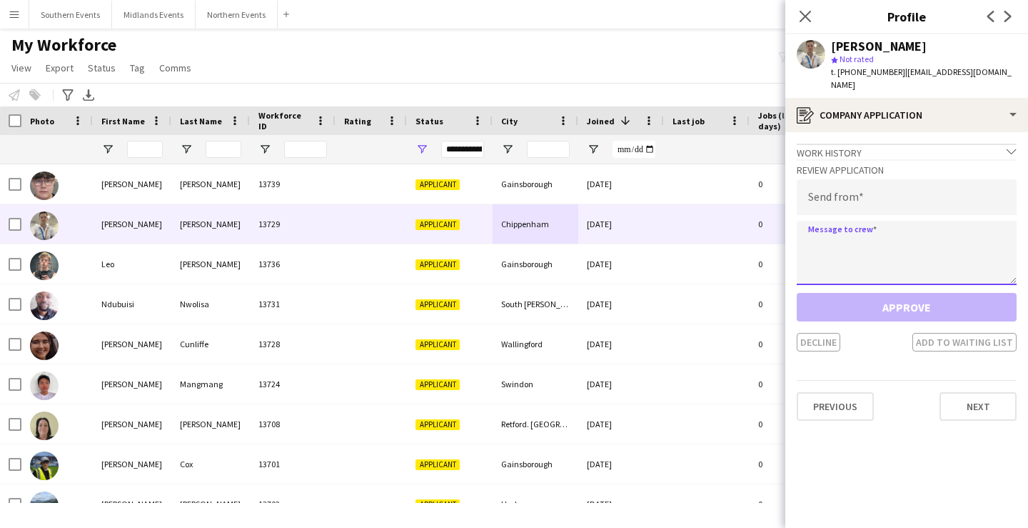
click at [907, 251] on textarea at bounding box center [907, 253] width 220 height 64
paste textarea "**********"
type textarea "**********"
click at [890, 196] on input "email" at bounding box center [907, 197] width 220 height 36
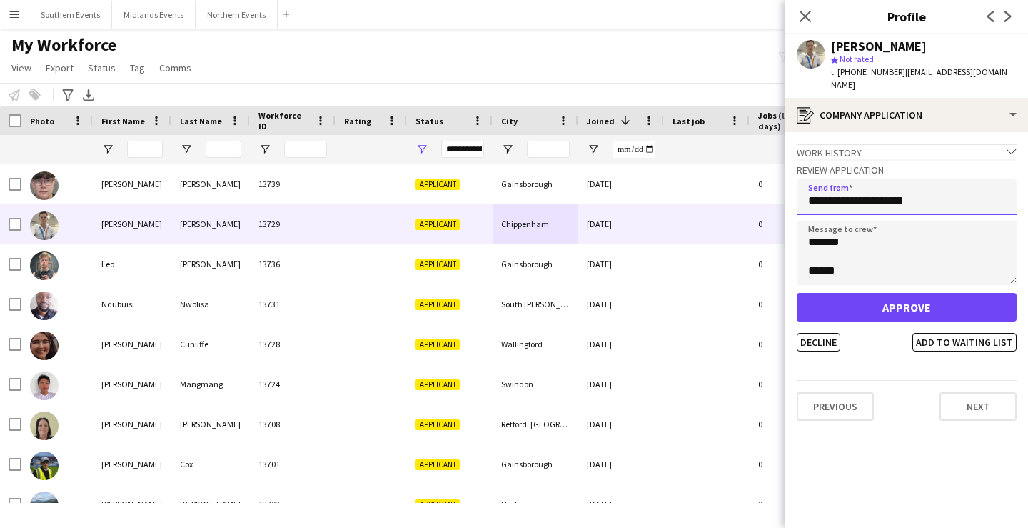
type input "**********"
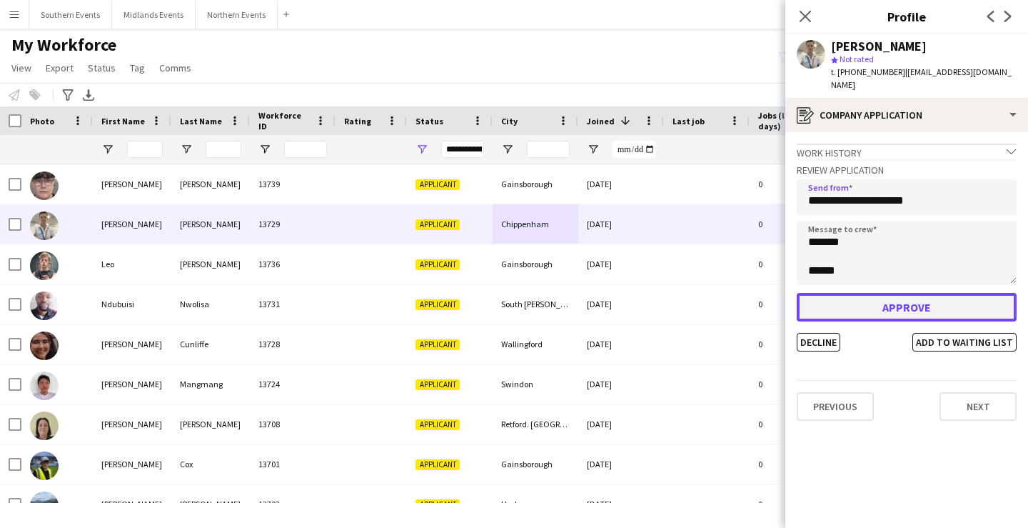
click at [894, 298] on button "Approve" at bounding box center [907, 307] width 220 height 29
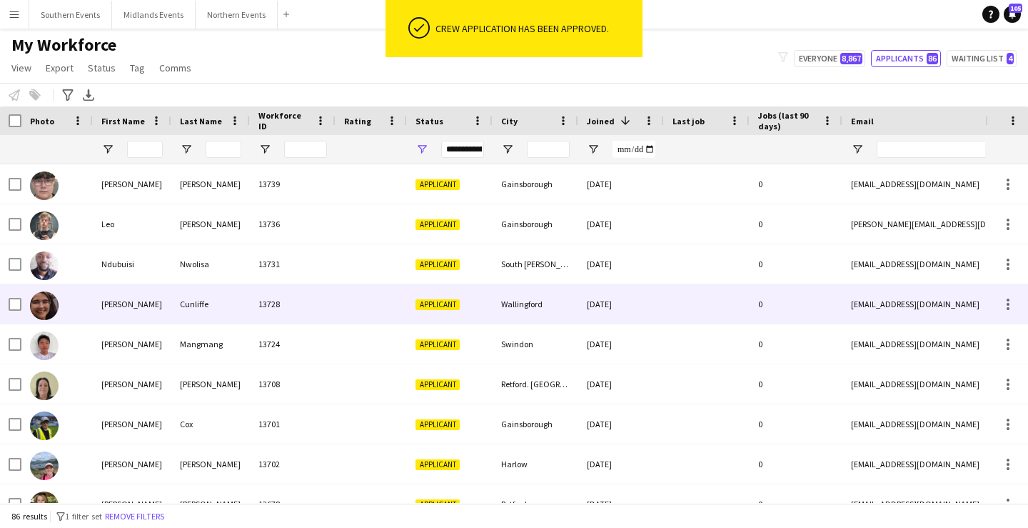
click at [556, 320] on div "Wallingford" at bounding box center [536, 303] width 86 height 39
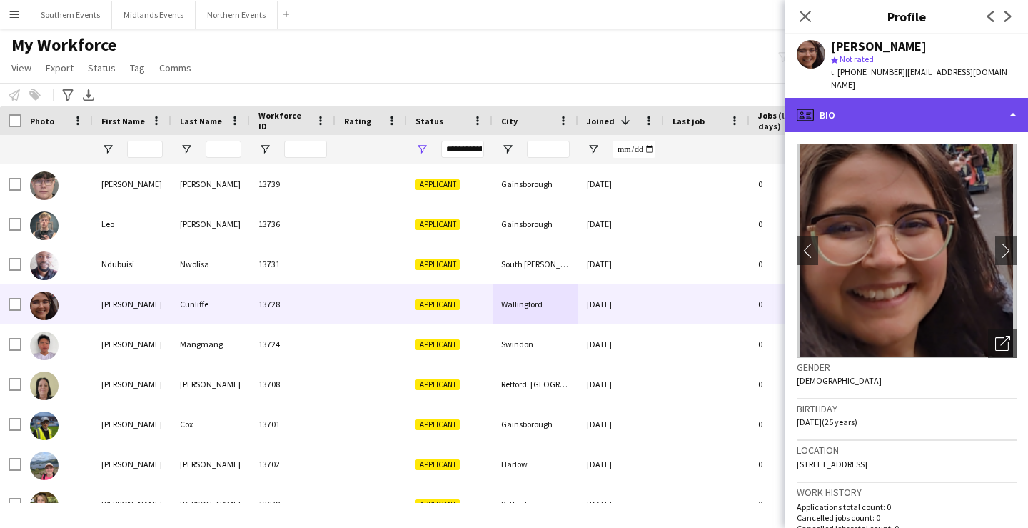
click at [927, 107] on div "profile Bio" at bounding box center [906, 115] width 243 height 34
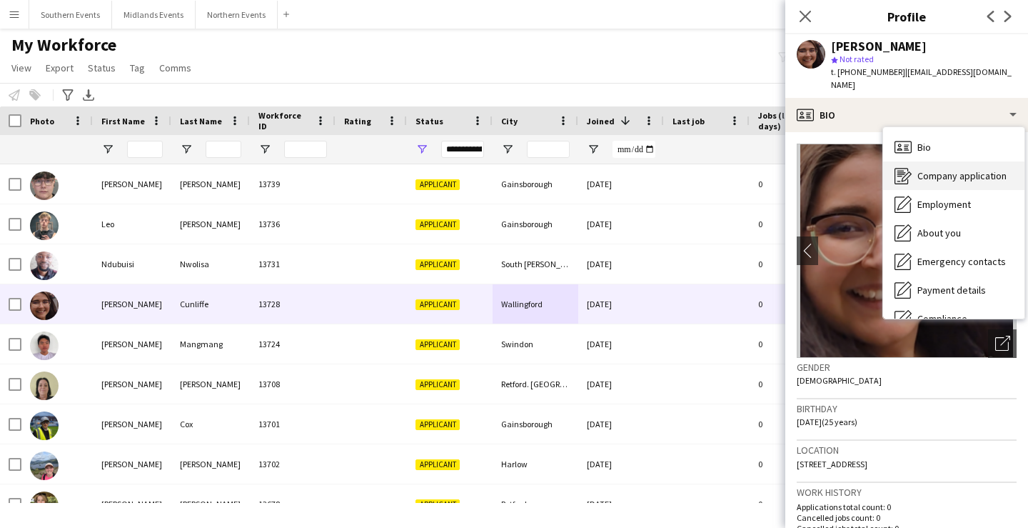
click at [955, 169] on span "Company application" at bounding box center [961, 175] width 89 height 13
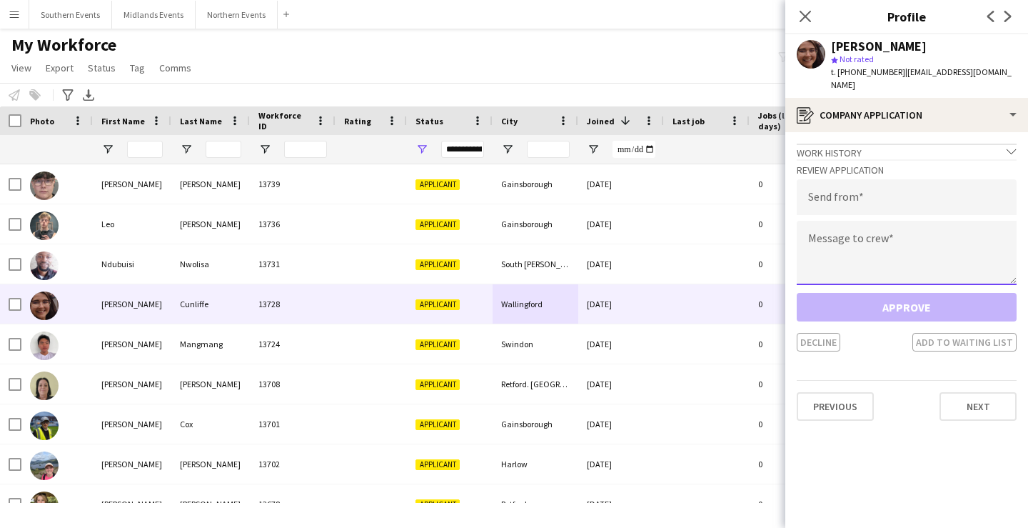
click at [891, 255] on textarea at bounding box center [907, 253] width 220 height 64
paste textarea "**********"
type textarea "**********"
click at [868, 190] on input "email" at bounding box center [907, 197] width 220 height 36
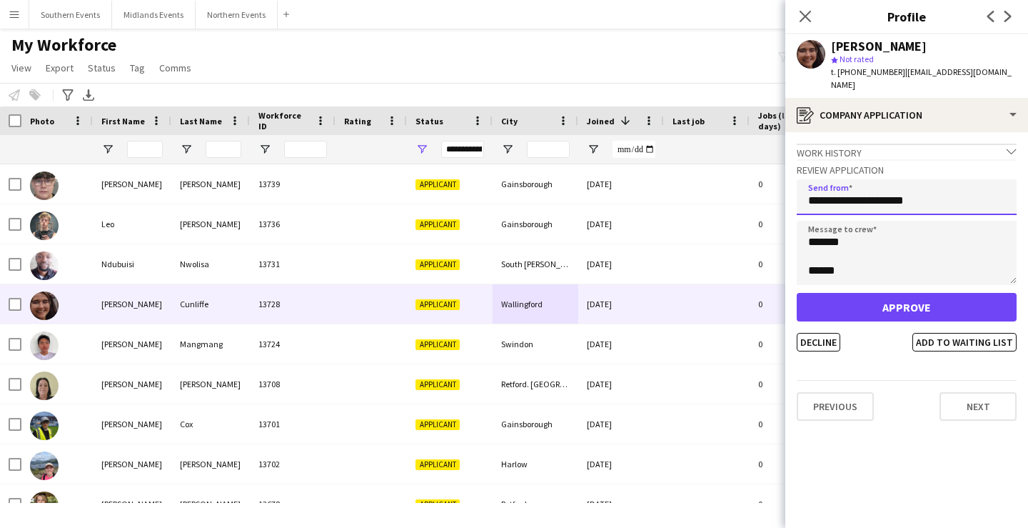
type input "**********"
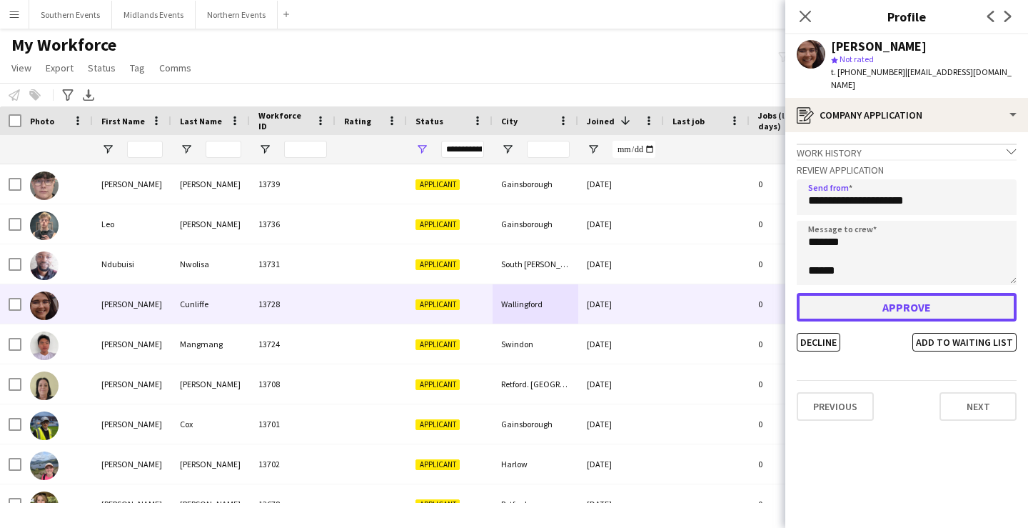
click at [889, 293] on button "Approve" at bounding box center [907, 307] width 220 height 29
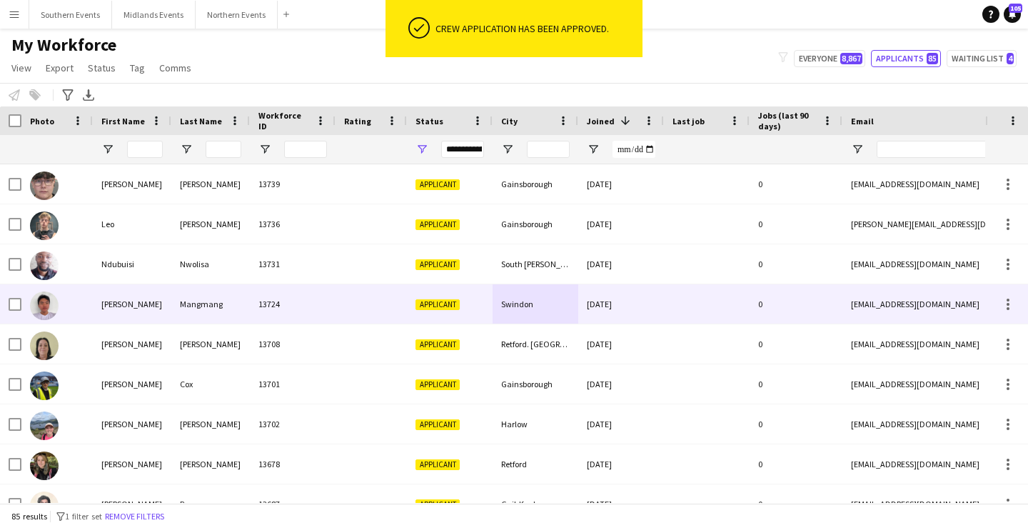
click at [560, 308] on div "Swindon" at bounding box center [536, 303] width 86 height 39
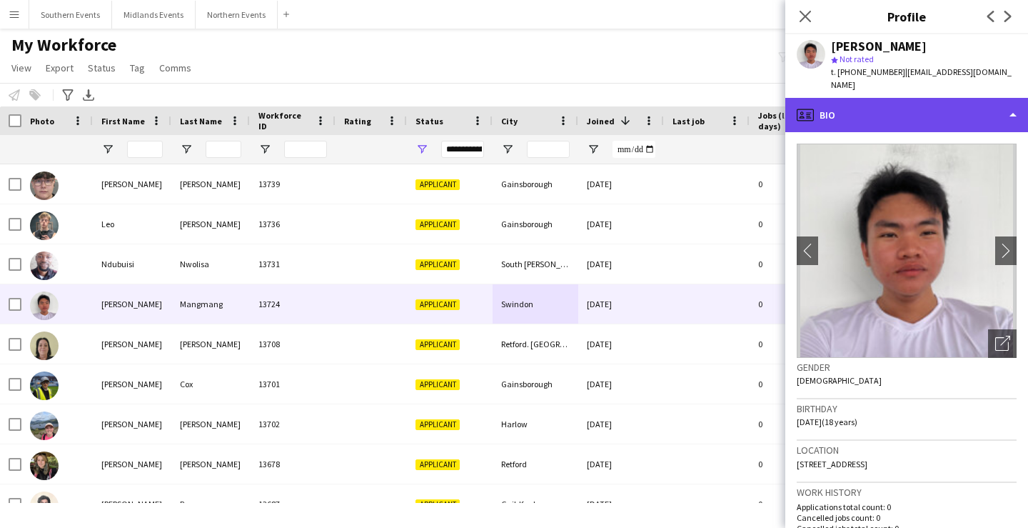
click at [925, 100] on div "profile Bio" at bounding box center [906, 115] width 243 height 34
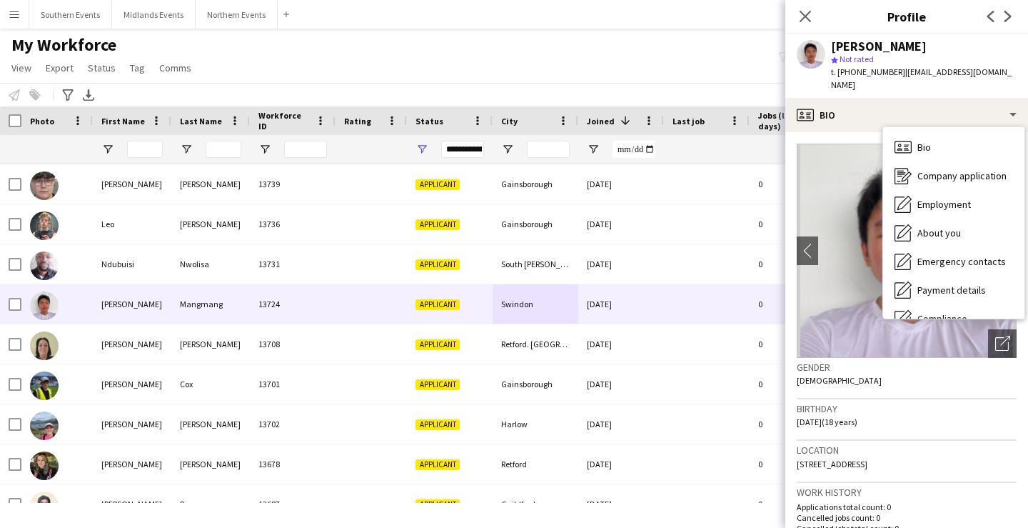
click at [909, 399] on div "Birthday [DEMOGRAPHIC_DATA] (18 years)" at bounding box center [907, 419] width 220 height 41
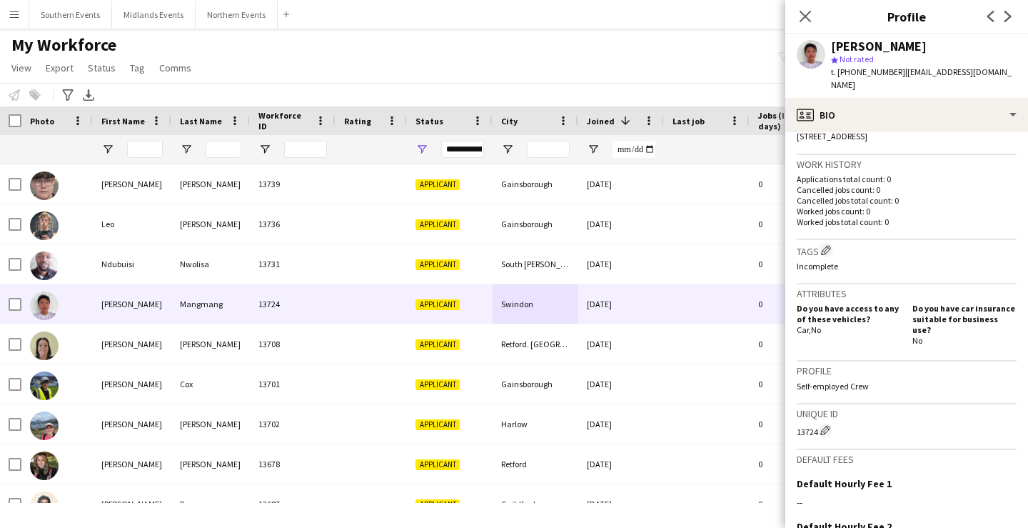
scroll to position [331, 0]
click at [797, 492] on div "--" at bounding box center [907, 498] width 220 height 13
click at [1011, 473] on app-icon "Edit this field" at bounding box center [1010, 478] width 11 height 11
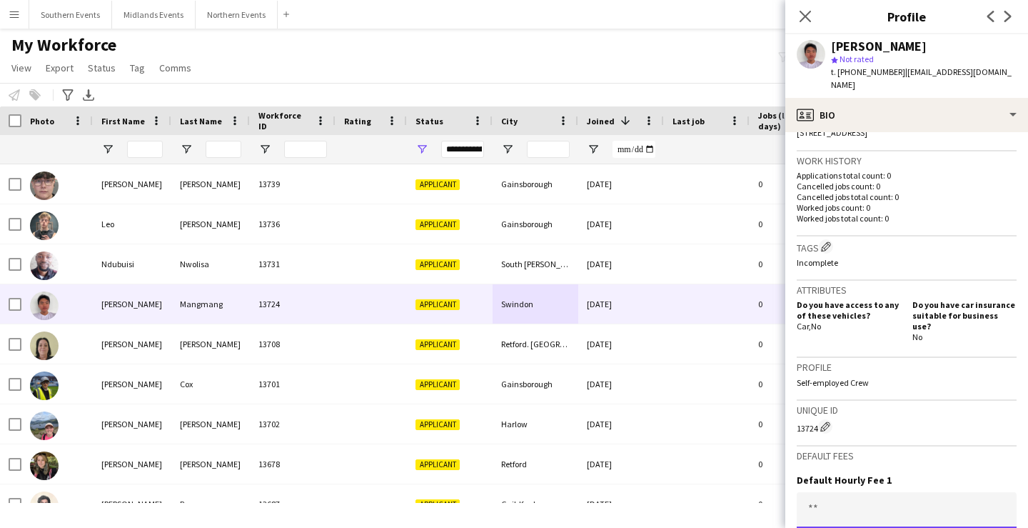
click at [951, 492] on input at bounding box center [907, 510] width 220 height 36
type input "******"
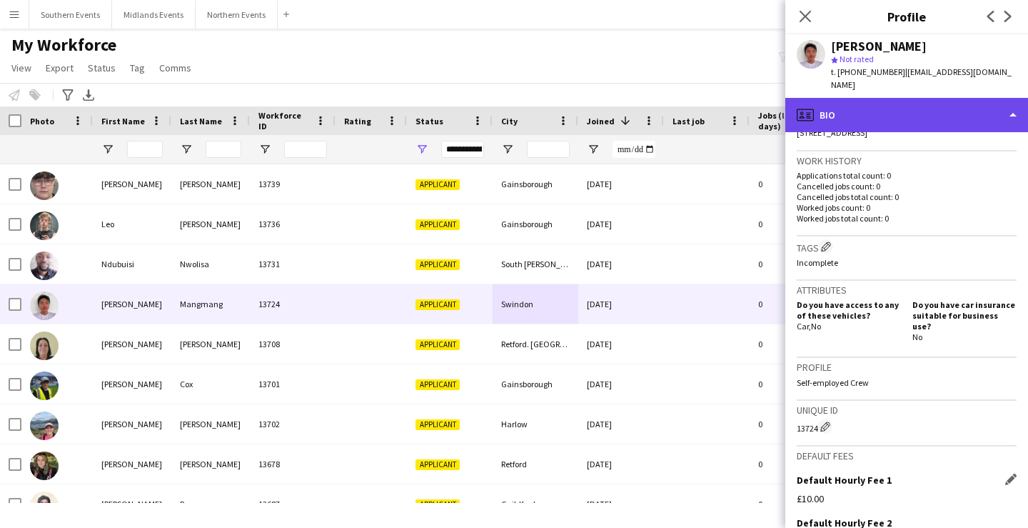
click at [879, 112] on div "profile Bio" at bounding box center [906, 115] width 243 height 34
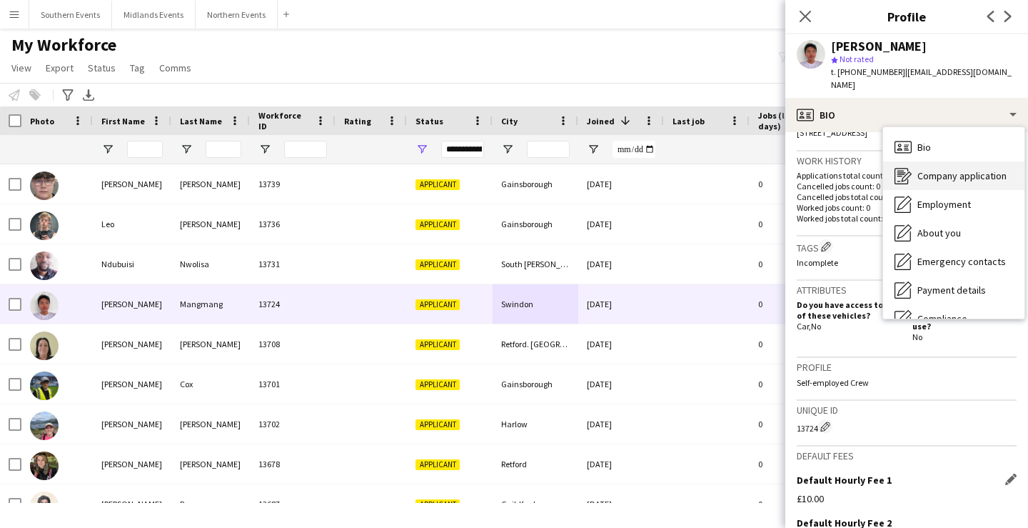
click at [916, 161] on div "Company application Company application" at bounding box center [953, 175] width 141 height 29
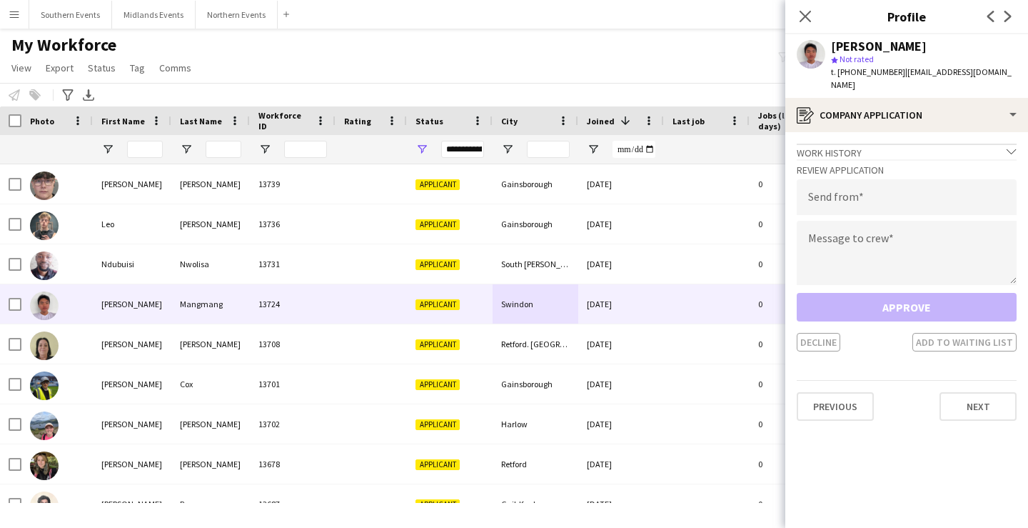
click at [895, 273] on div "Message to crew" at bounding box center [907, 254] width 220 height 66
click at [890, 251] on textarea at bounding box center [907, 253] width 220 height 64
paste textarea "**********"
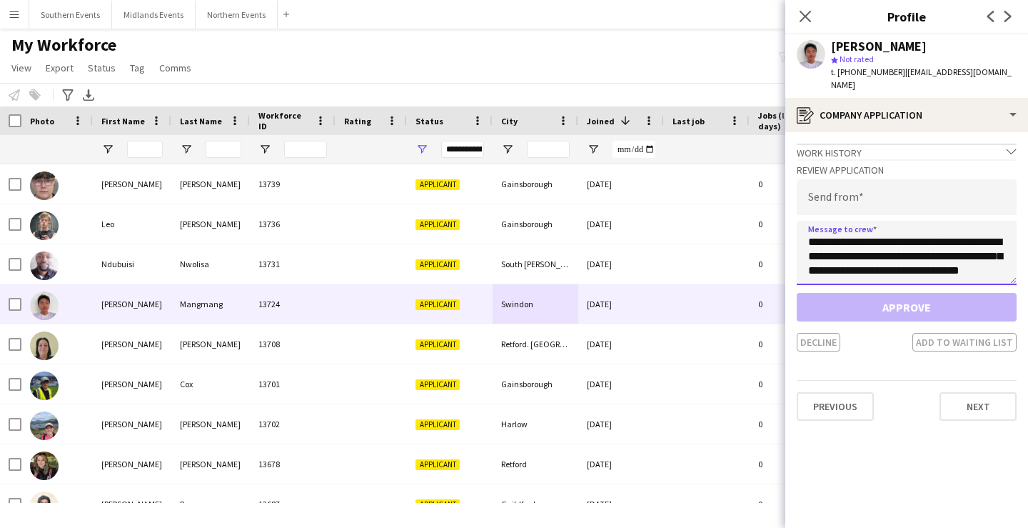
scroll to position [651, 0]
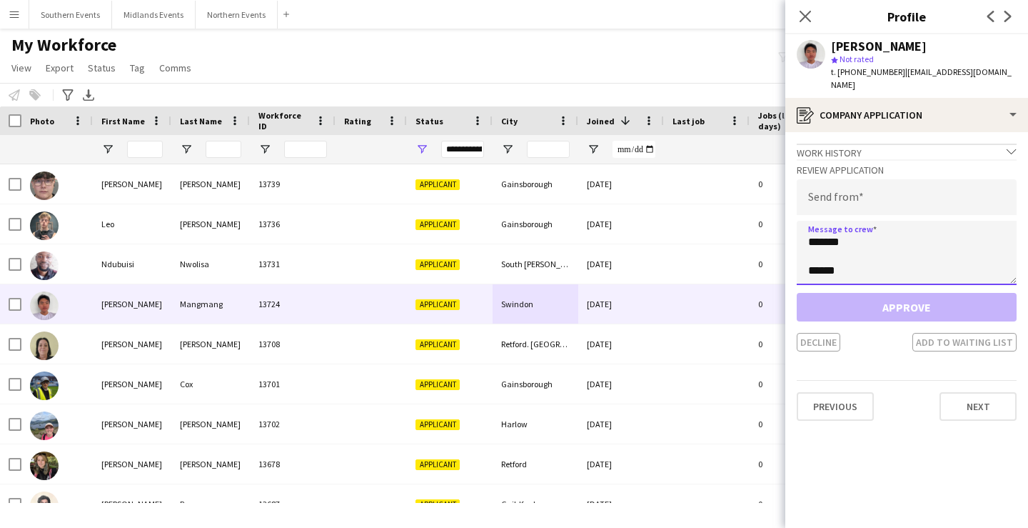
type textarea "**********"
click at [861, 181] on input "*" at bounding box center [907, 197] width 220 height 36
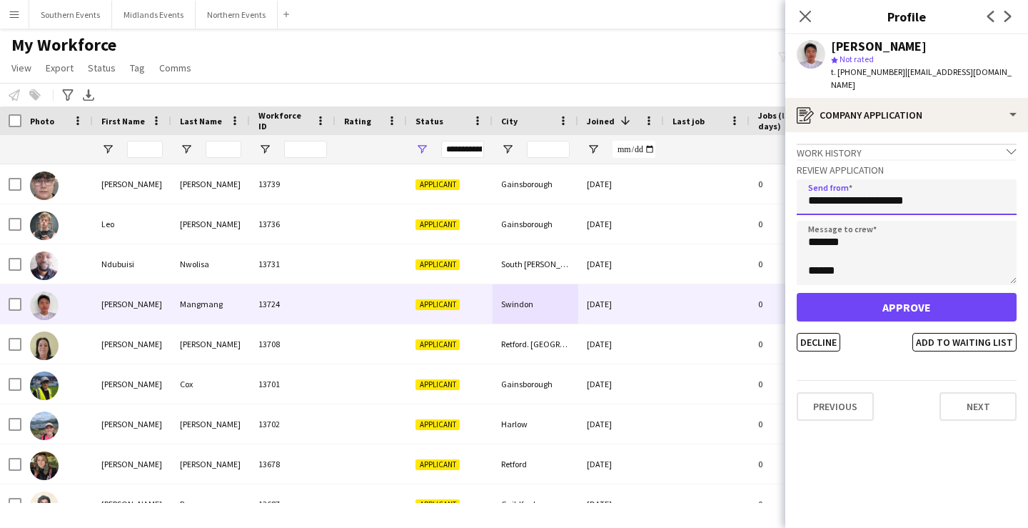
type input "**********"
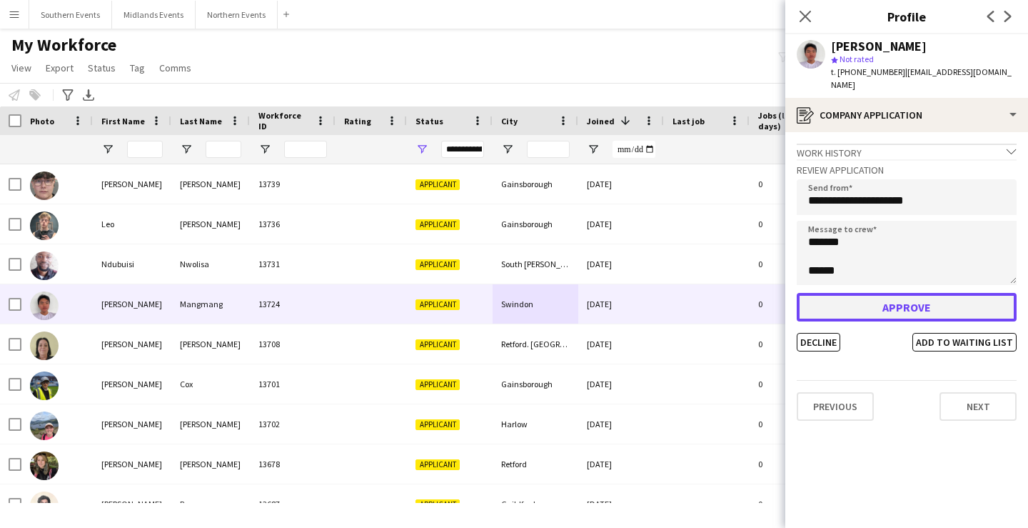
click at [903, 293] on button "Approve" at bounding box center [907, 307] width 220 height 29
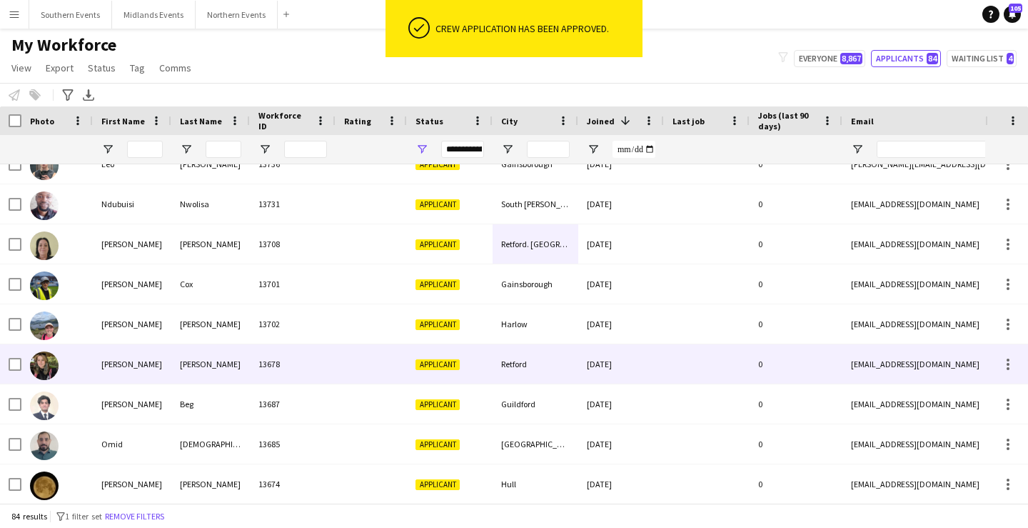
scroll to position [60, 0]
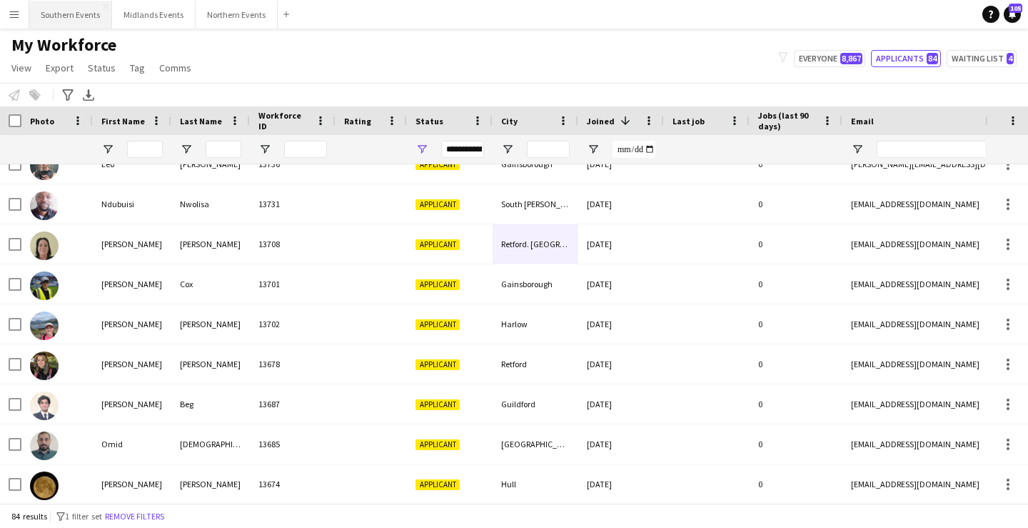
click at [71, 11] on button "Southern Events Close" at bounding box center [70, 15] width 83 height 28
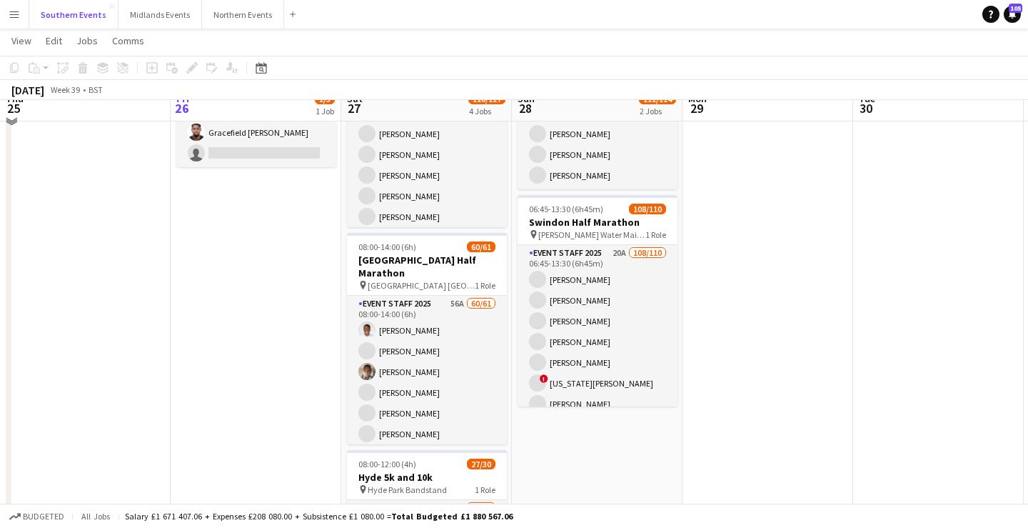
scroll to position [151, 0]
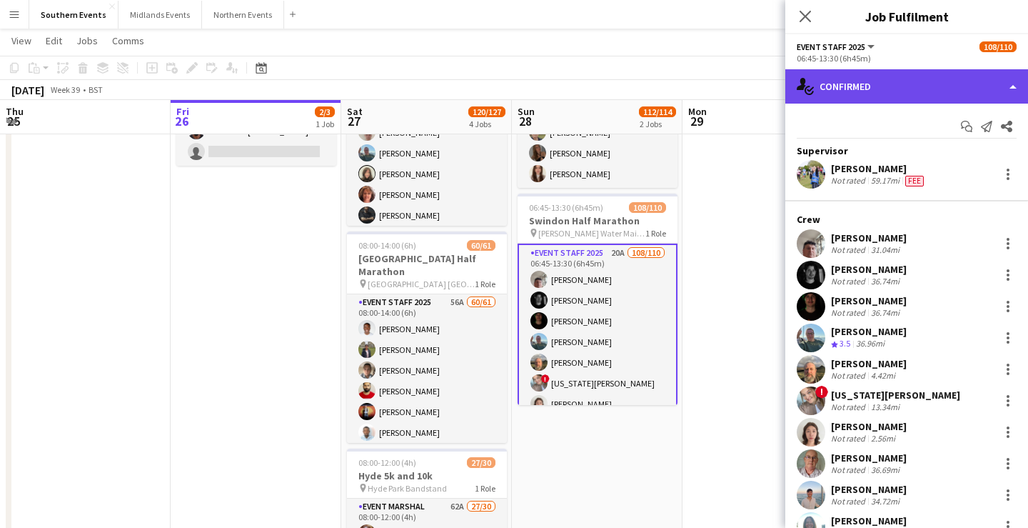
click at [936, 90] on div "single-neutral-actions-check-2 Confirmed" at bounding box center [906, 86] width 243 height 34
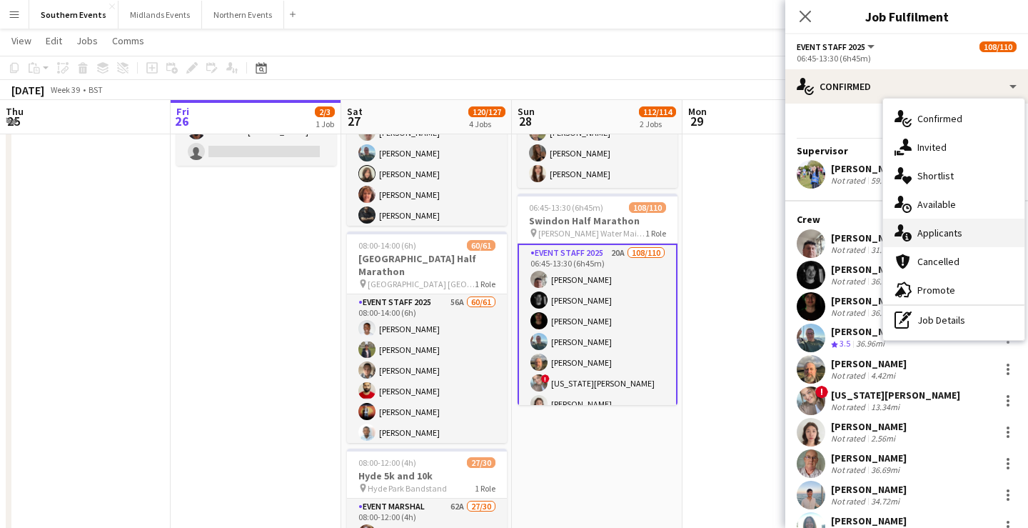
click at [959, 233] on span "Applicants" at bounding box center [939, 232] width 45 height 13
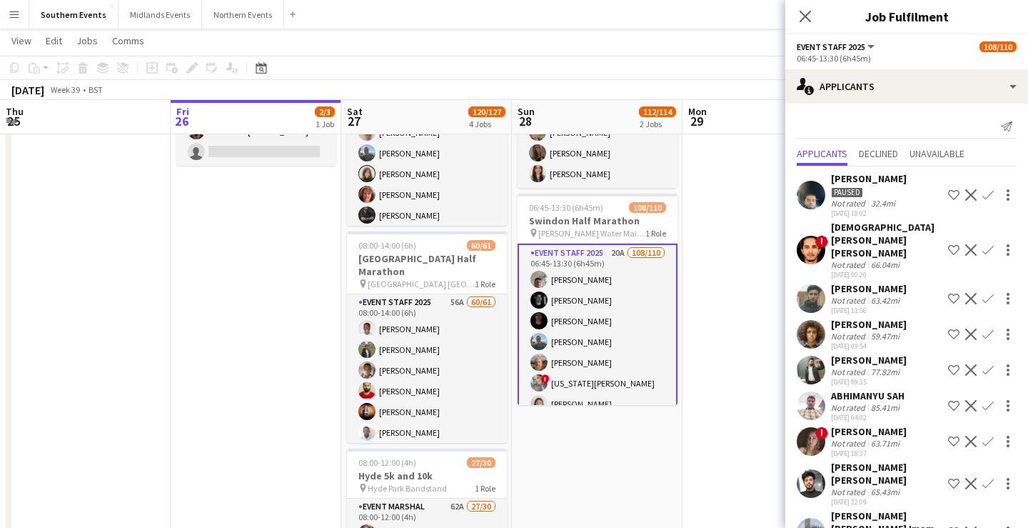
scroll to position [301, 0]
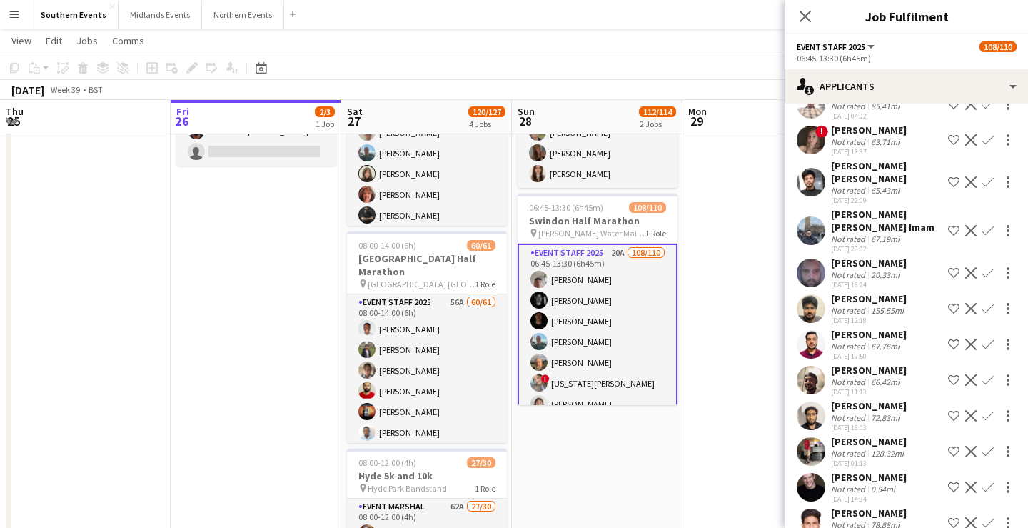
click at [989, 481] on app-icon "Confirm" at bounding box center [987, 486] width 11 height 11
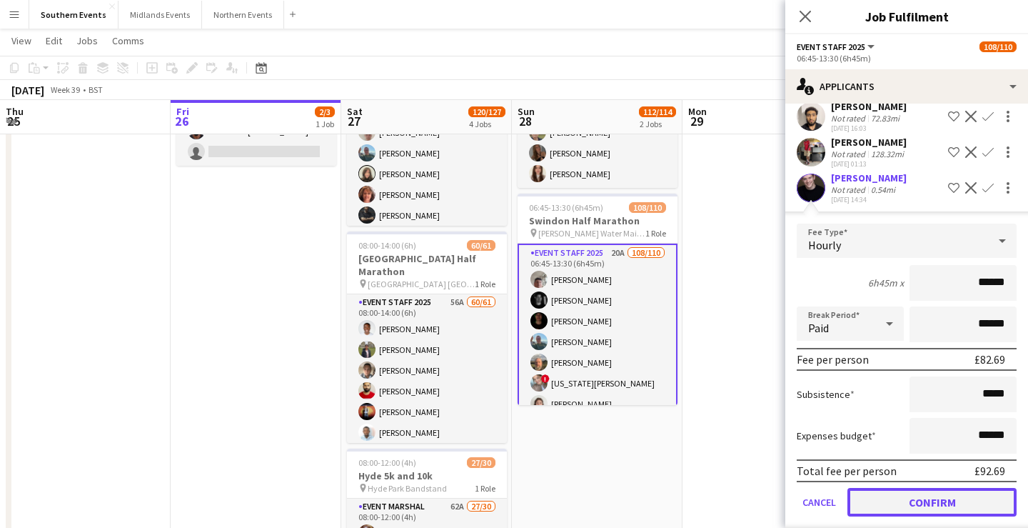
click at [957, 488] on button "Confirm" at bounding box center [931, 502] width 169 height 29
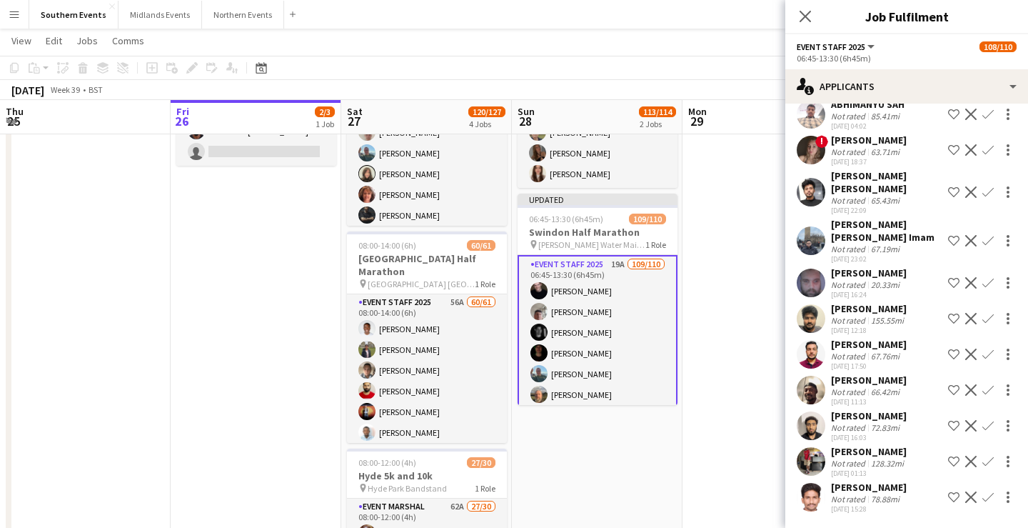
scroll to position [266, 0]
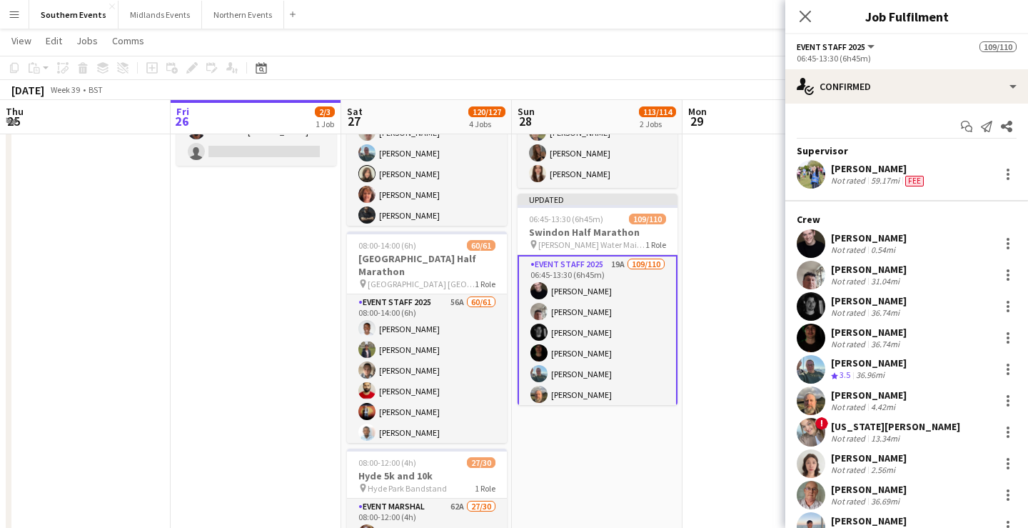
drag, startPoint x: 831, startPoint y: 234, endPoint x: 914, endPoint y: 232, distance: 82.8
click at [914, 232] on div "[PERSON_NAME] Not rated 0.54mi" at bounding box center [906, 243] width 243 height 29
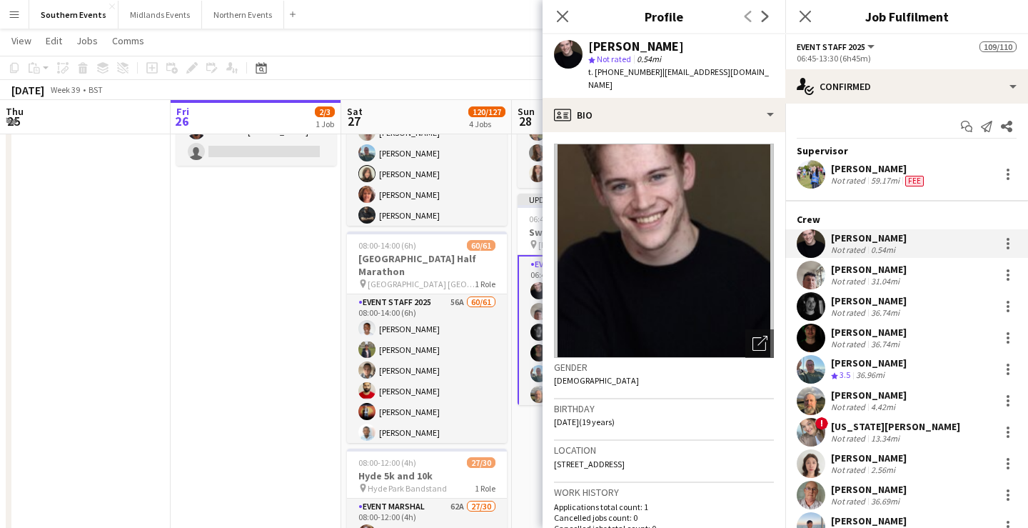
copy div "[PERSON_NAME]"
